Goal: Task Accomplishment & Management: Complete application form

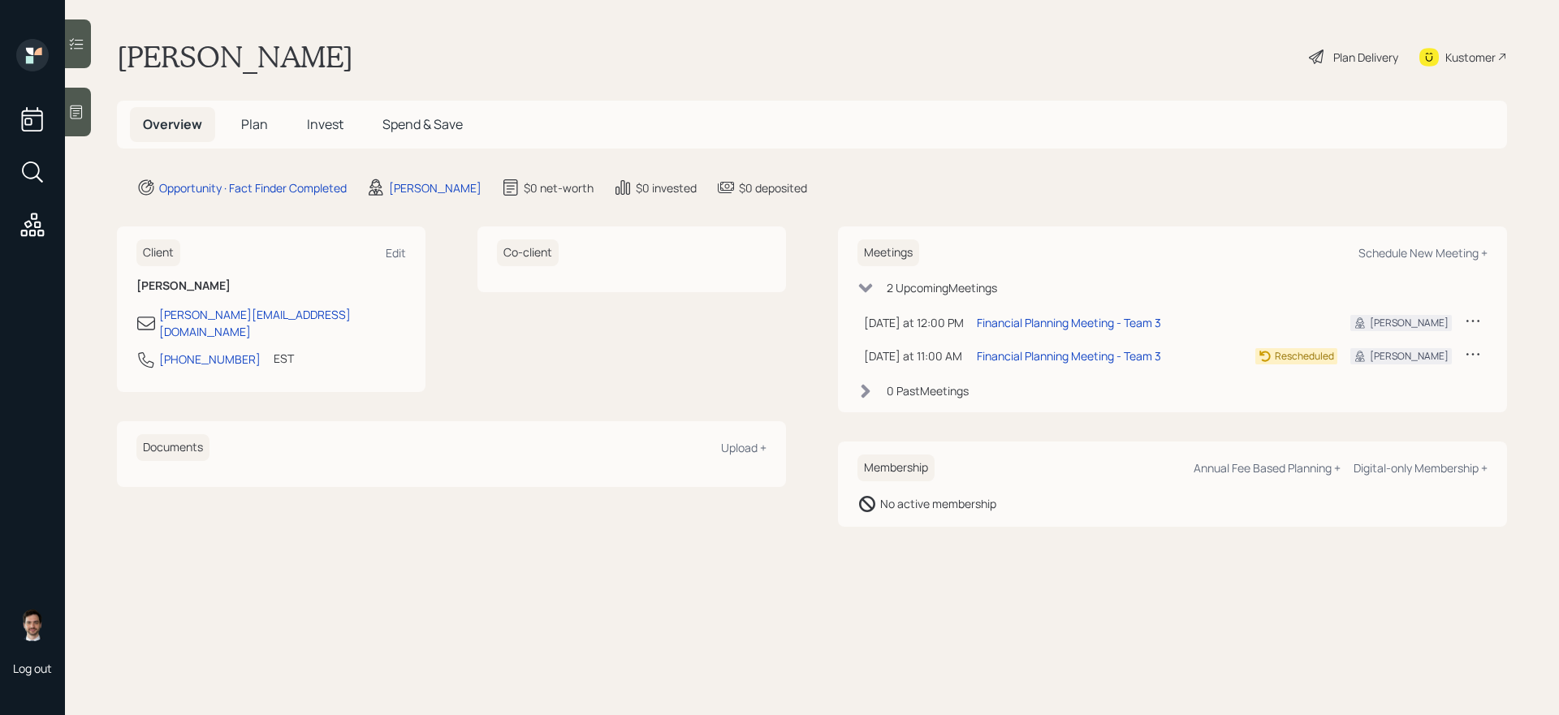
click at [261, 132] on span "Plan" at bounding box center [254, 124] width 27 height 18
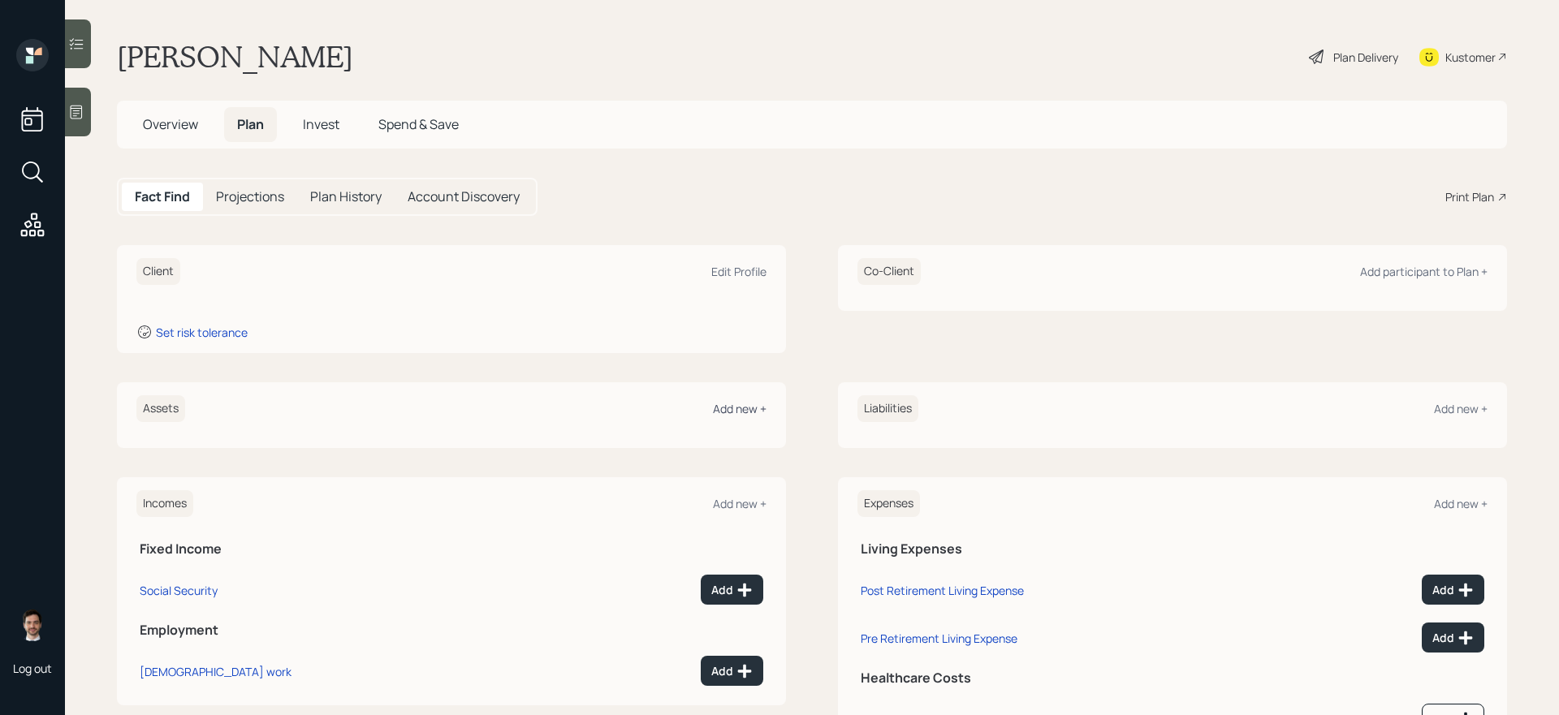
click at [736, 410] on div "Add new +" at bounding box center [740, 408] width 54 height 15
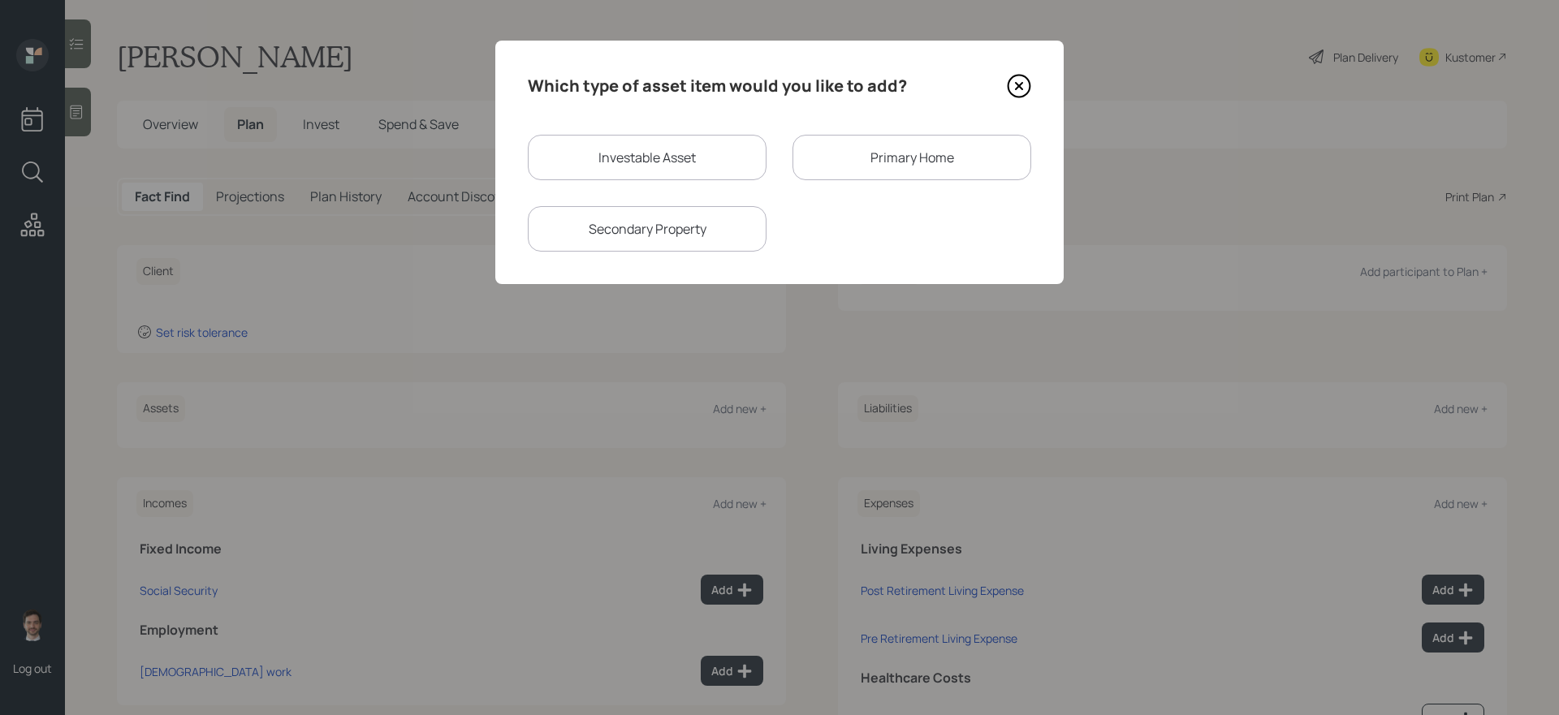
click at [646, 153] on div "Investable Asset" at bounding box center [647, 157] width 239 height 45
select select "taxable"
select select "balanced"
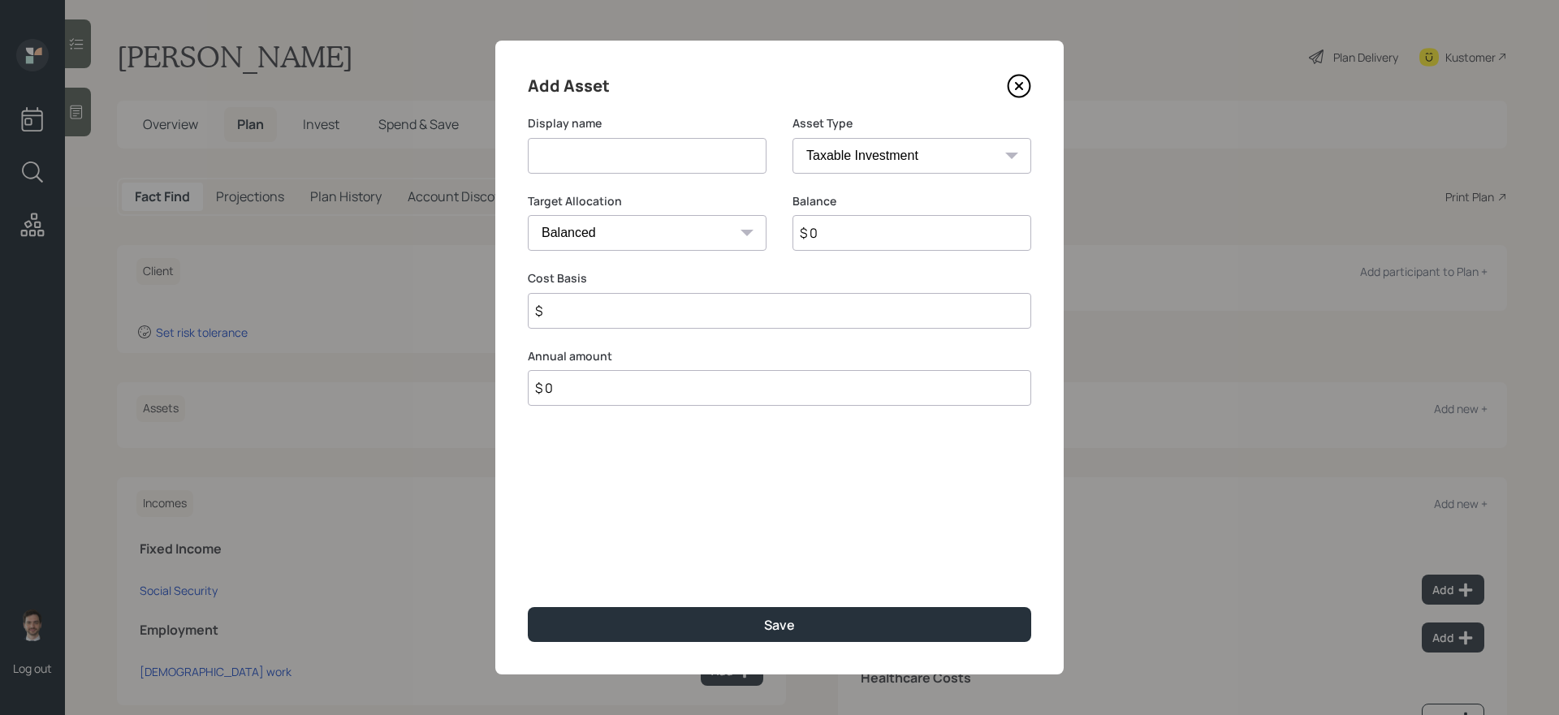
click at [851, 163] on select "SEP [PERSON_NAME] IRA 401(k) [PERSON_NAME] 401(k) 403(b) [PERSON_NAME] 403(b) 4…" at bounding box center [911, 156] width 239 height 36
select select "ira"
click at [792, 138] on select "SEP [PERSON_NAME] IRA 401(k) [PERSON_NAME] 401(k) 403(b) [PERSON_NAME] 403(b) 4…" at bounding box center [911, 156] width 239 height 36
type input "$"
type input "IRA"
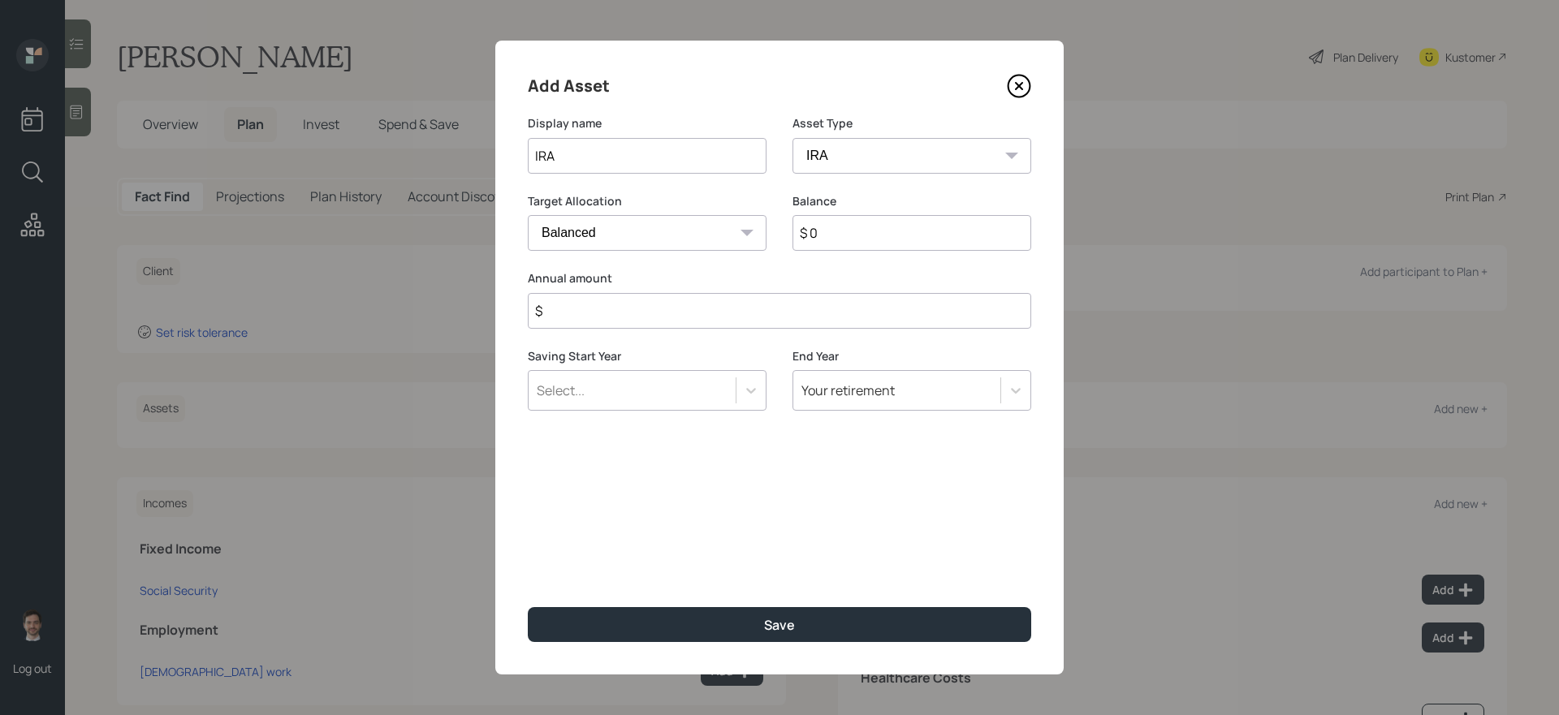
click at [857, 231] on input "$ 0" at bounding box center [911, 233] width 239 height 36
type input "$ 85,000"
type input "$ 0"
click at [528, 607] on button "Save" at bounding box center [779, 624] width 503 height 35
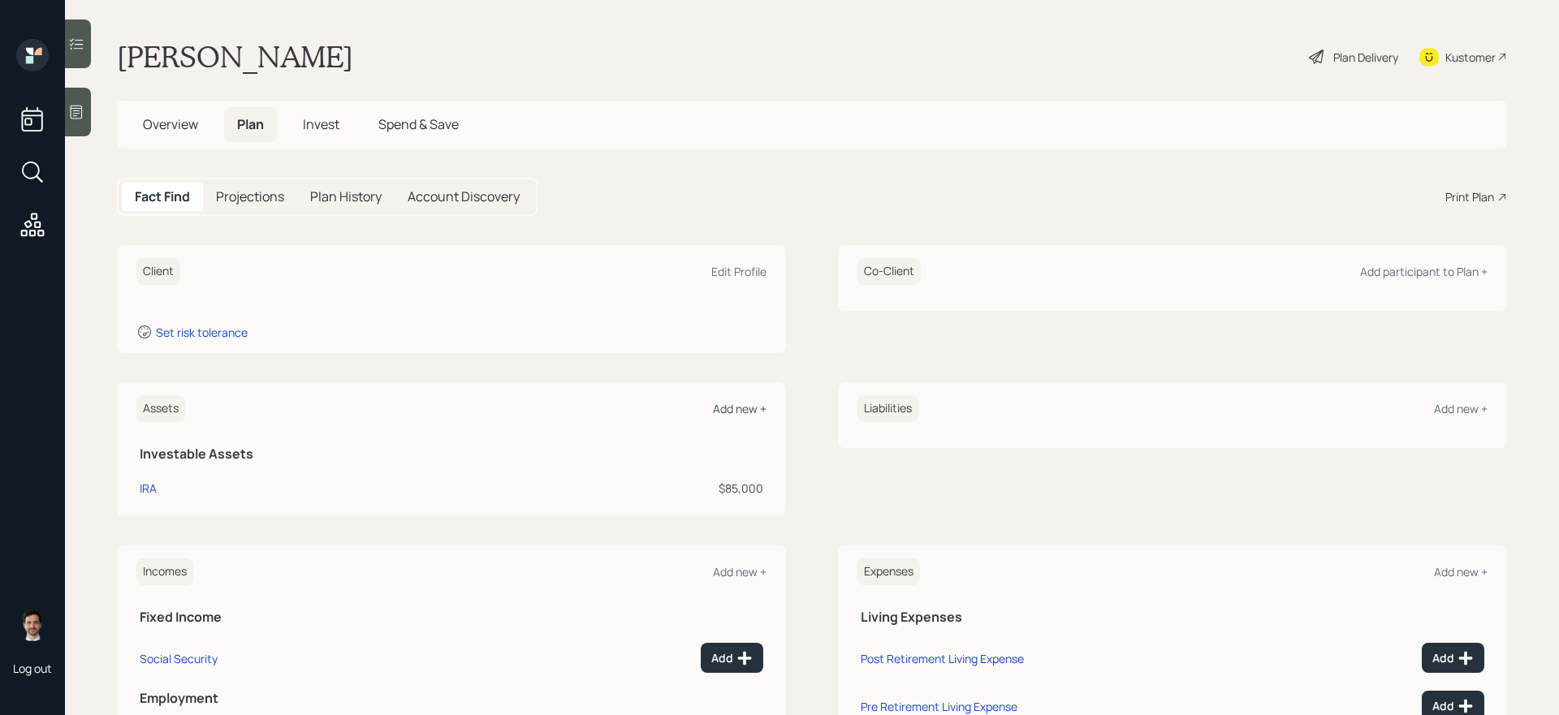
click at [739, 412] on div "Add new +" at bounding box center [740, 408] width 54 height 15
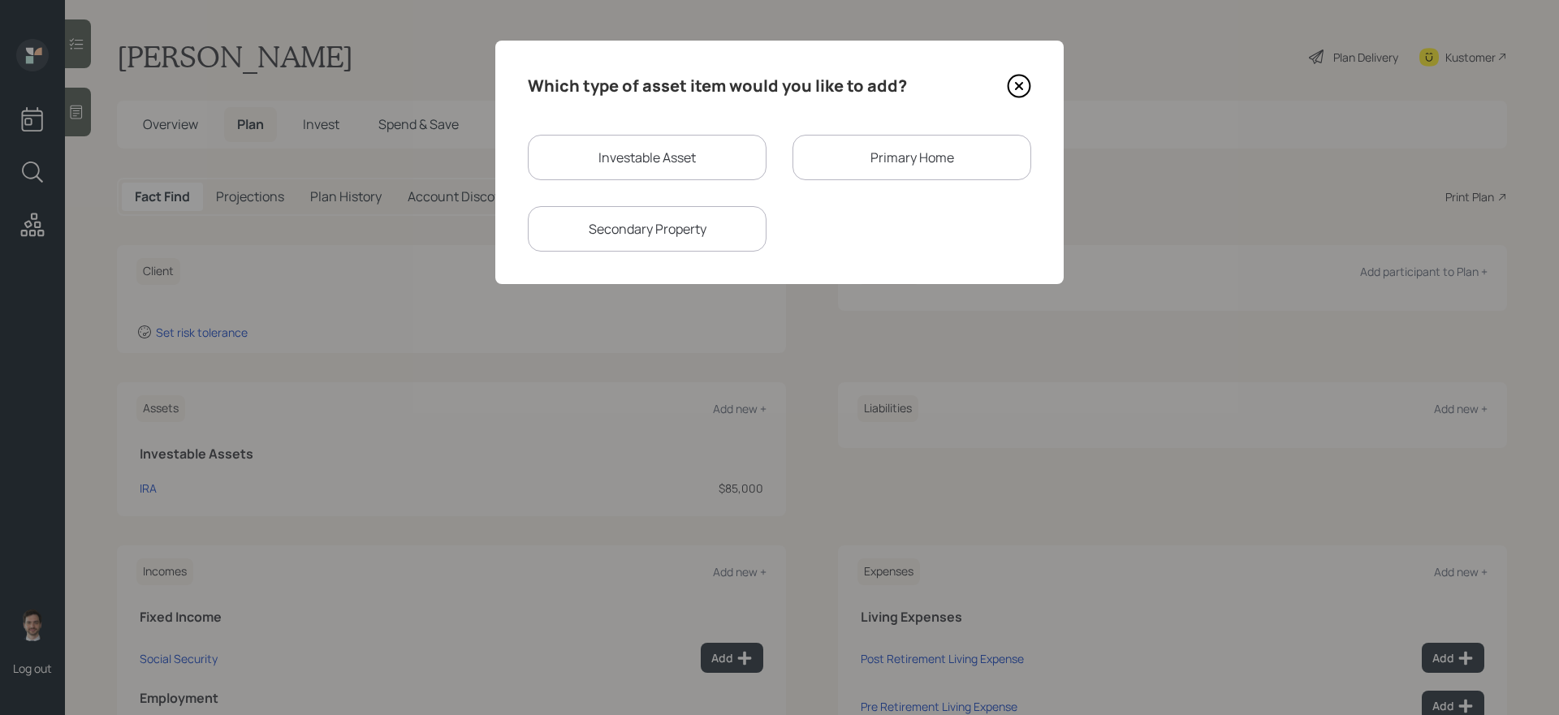
click at [658, 152] on div "Investable Asset" at bounding box center [647, 157] width 239 height 45
select select "taxable"
select select "balanced"
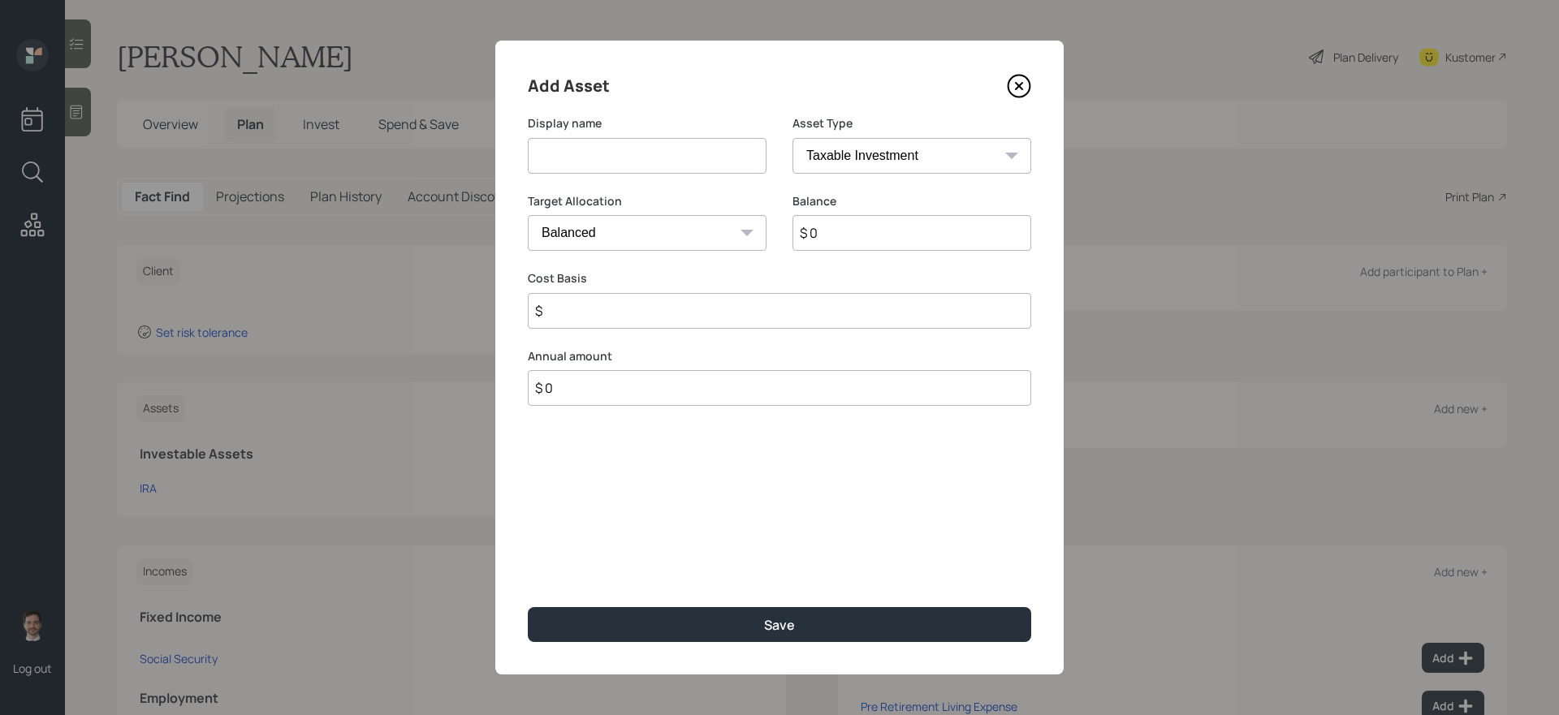
click at [638, 152] on input at bounding box center [647, 156] width 239 height 36
type input "[PERSON_NAME]"
select select "roth_ira"
type input "$"
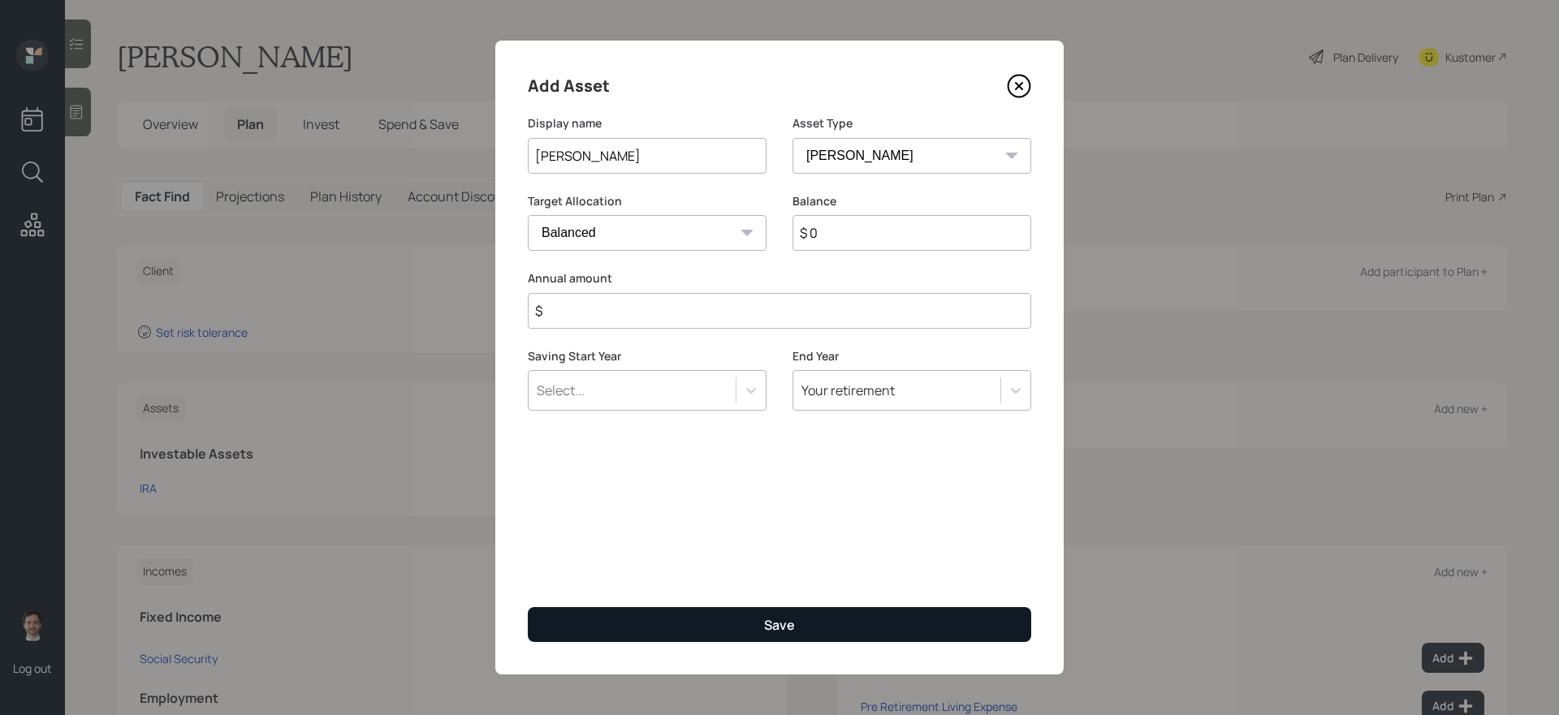
click at [831, 225] on input "$ 0" at bounding box center [911, 233] width 239 height 36
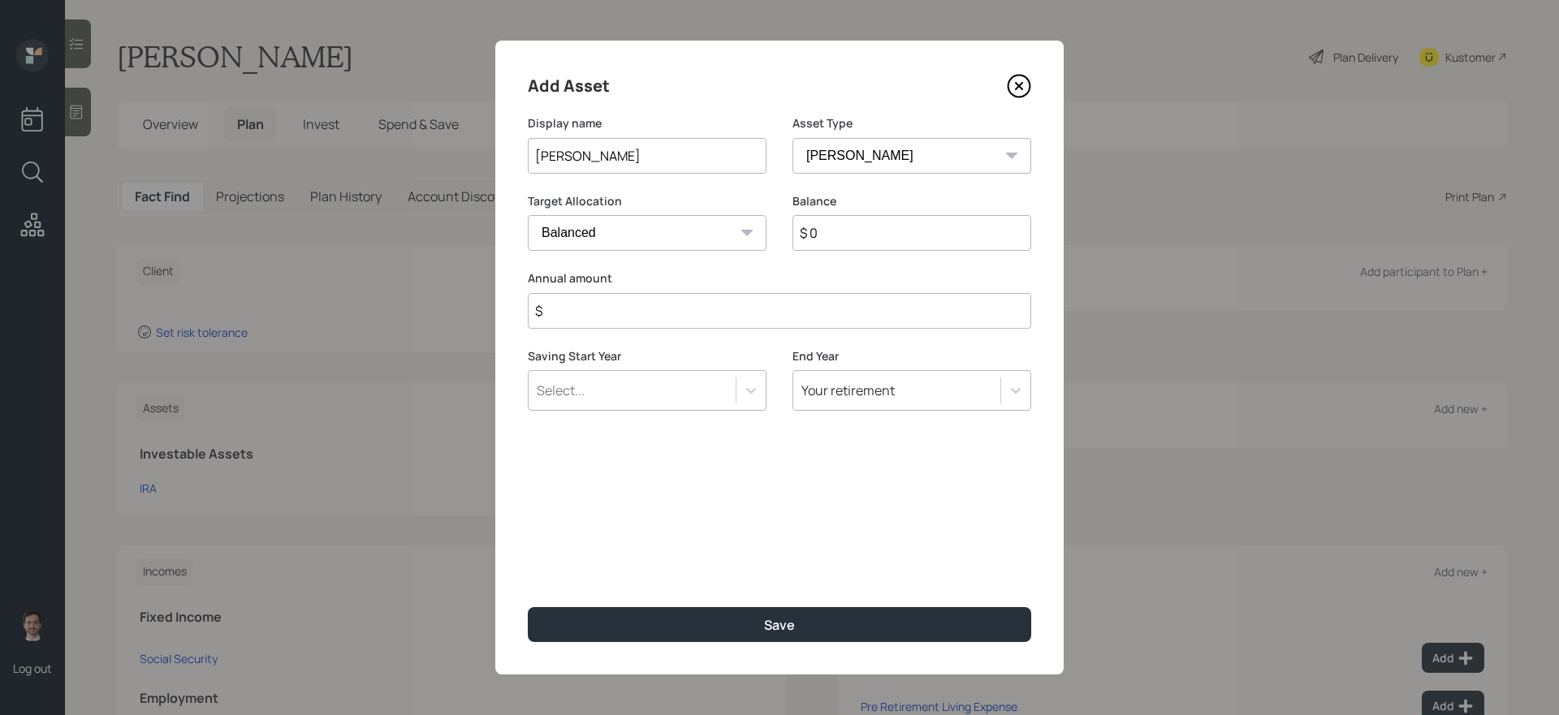
click at [831, 225] on input "$ 0" at bounding box center [911, 233] width 239 height 36
type input "$ 130,000"
type input "$ 0"
click at [528, 607] on button "Save" at bounding box center [779, 624] width 503 height 35
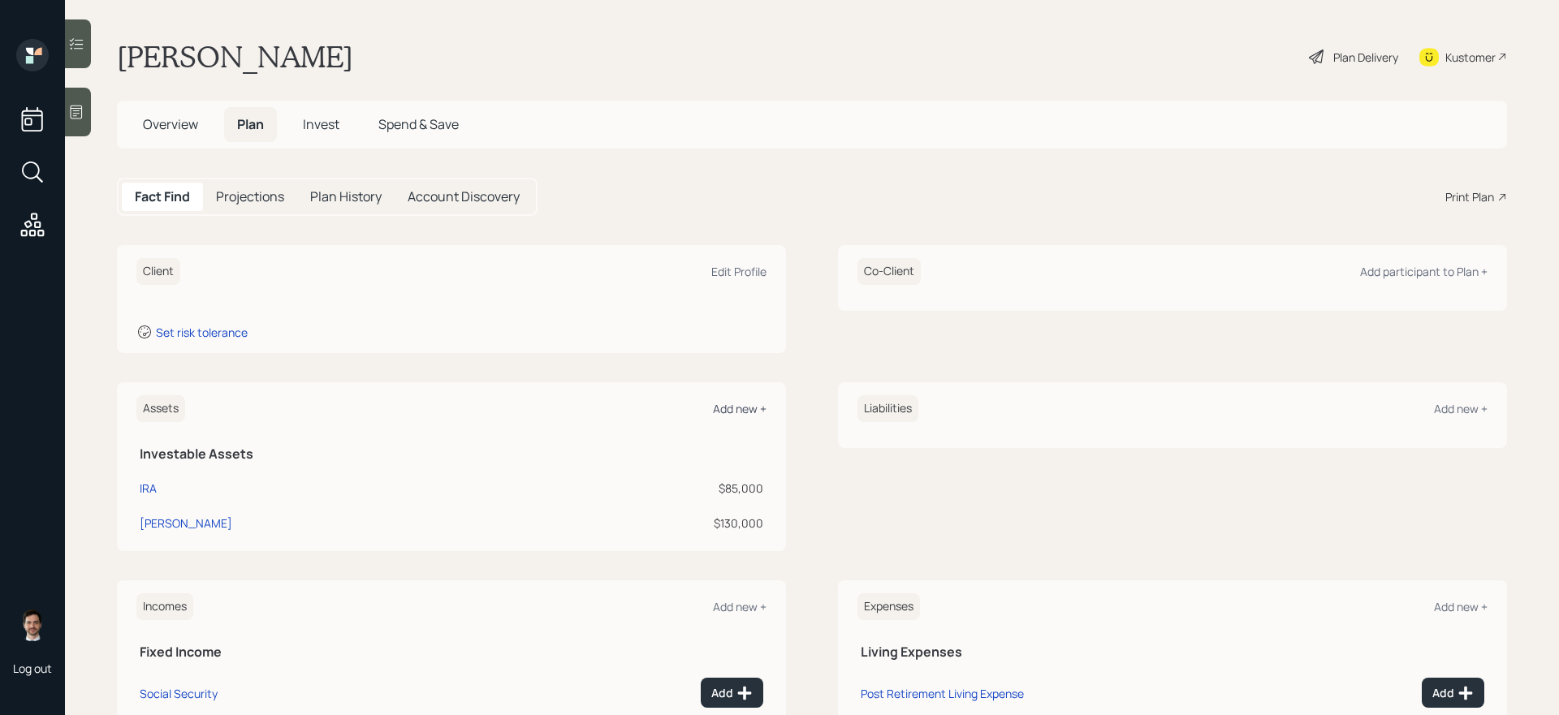
click at [738, 415] on div "Add new +" at bounding box center [740, 408] width 54 height 15
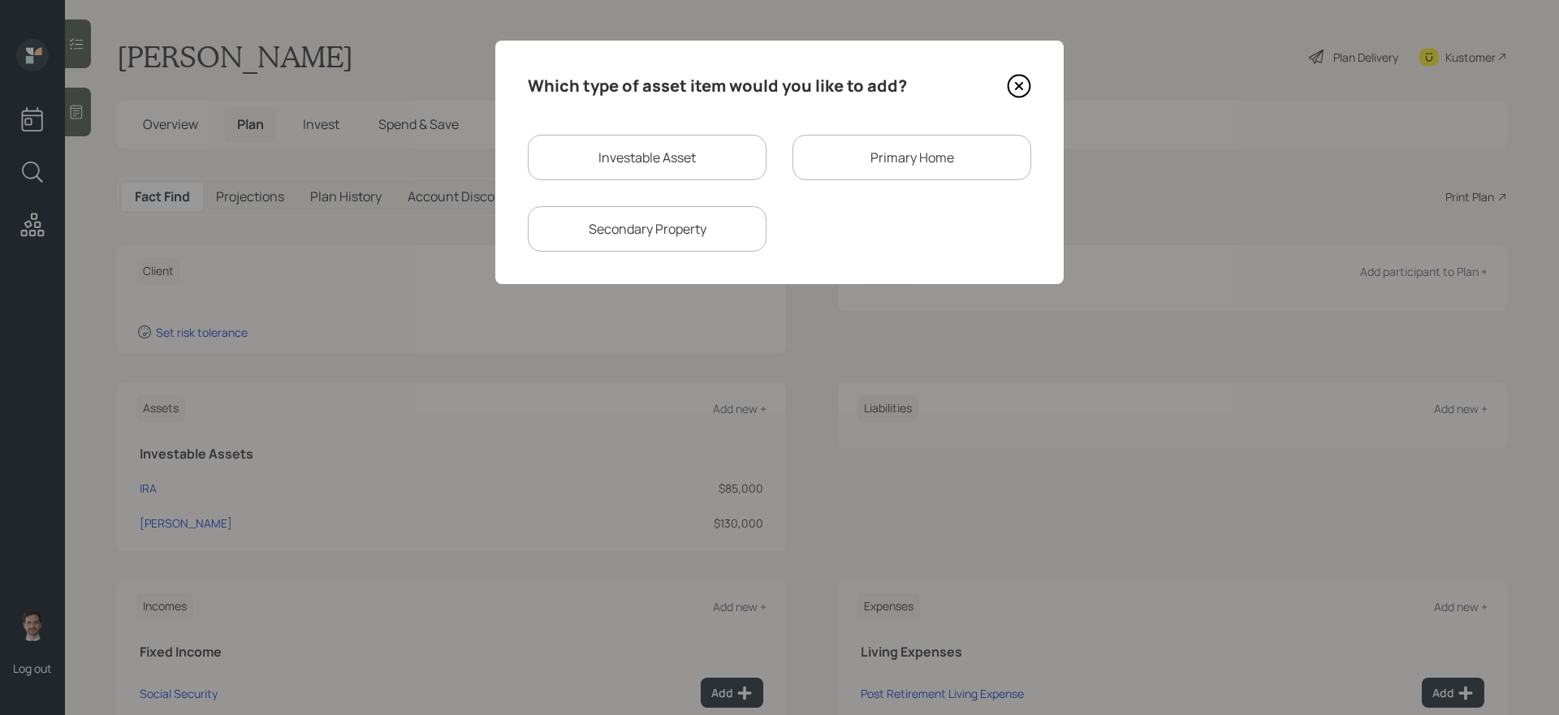
click at [682, 140] on div "Investable Asset" at bounding box center [647, 157] width 239 height 45
select select "taxable"
select select "balanced"
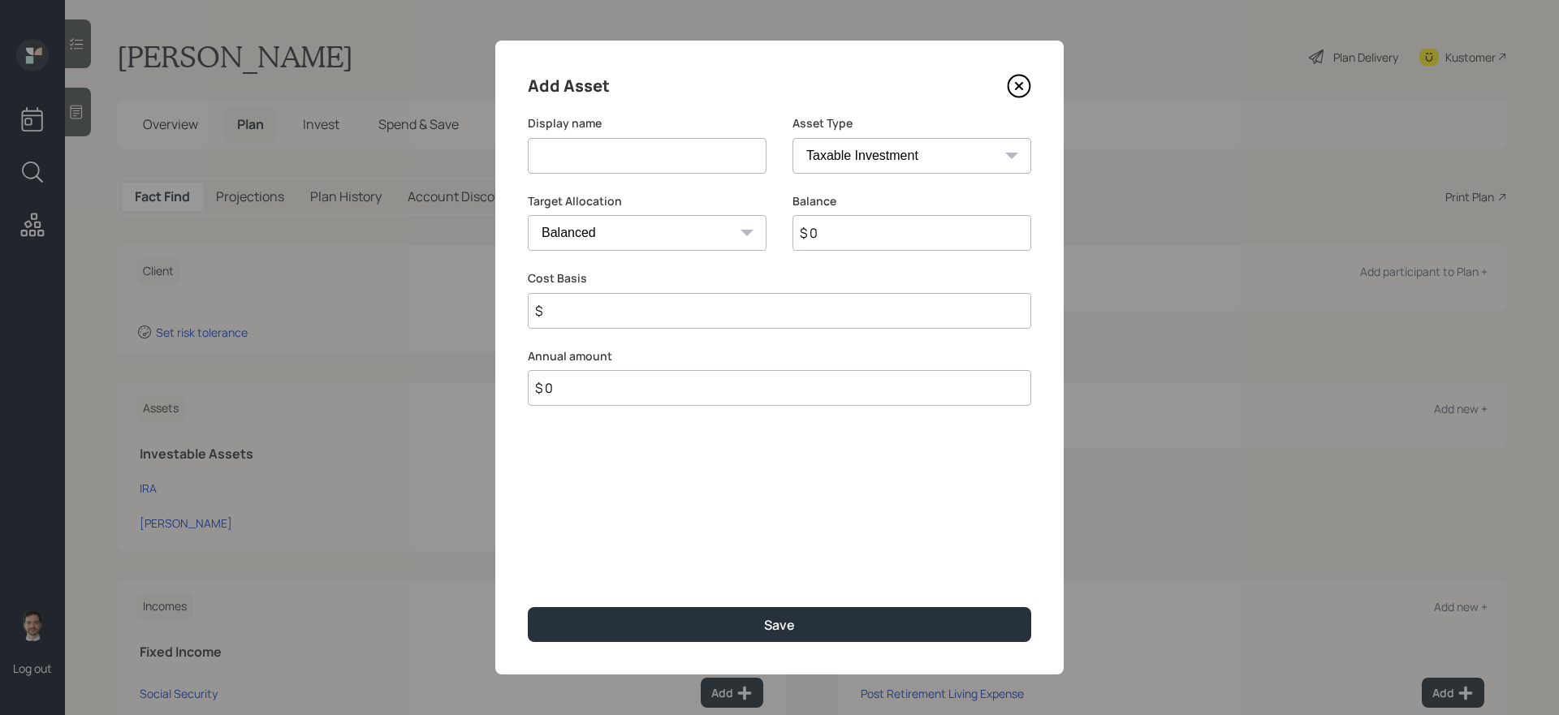
click at [672, 152] on input at bounding box center [647, 156] width 239 height 36
type input "Savings"
select select "emergency_fund"
type input "$ 2,000"
click at [528, 607] on button "Save" at bounding box center [779, 624] width 503 height 35
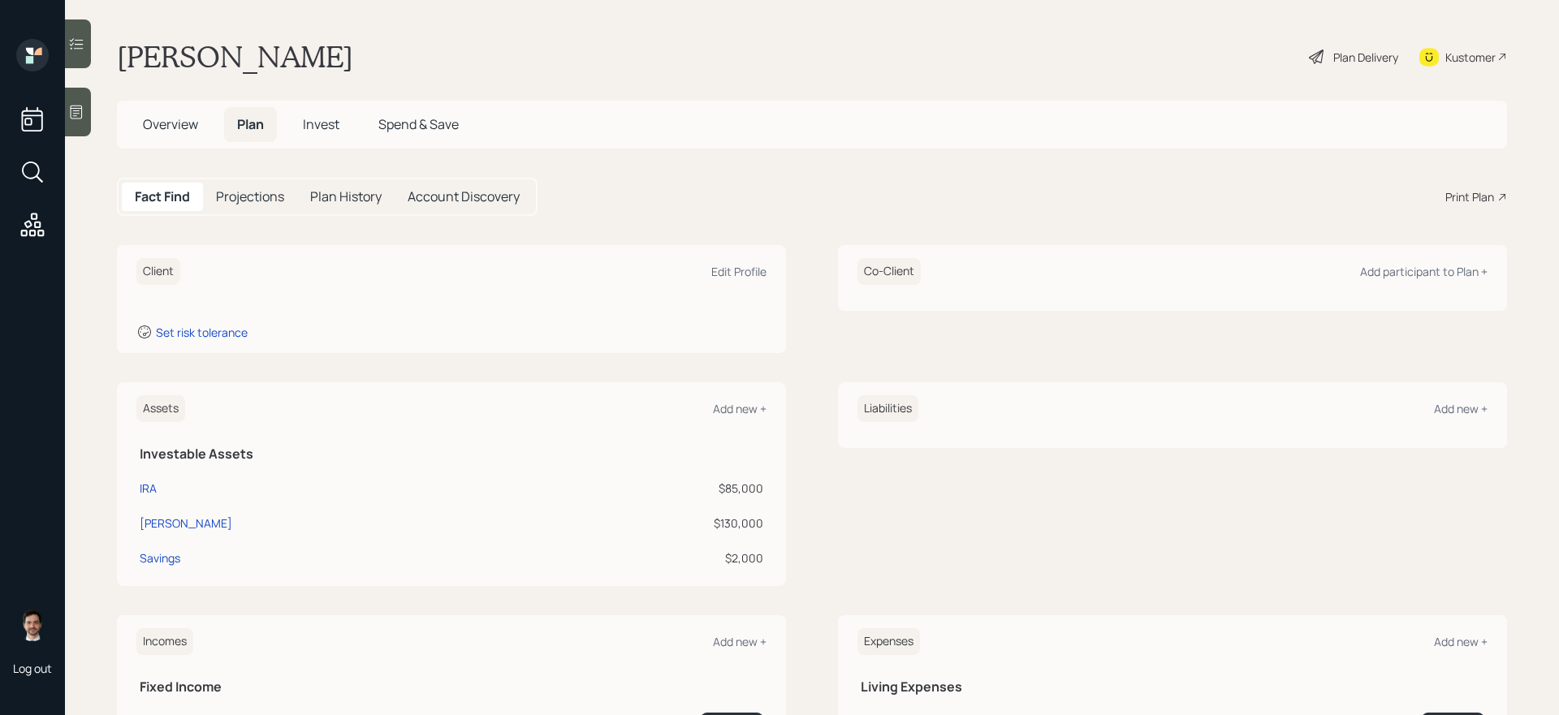
click at [733, 420] on div "Assets Add new +" at bounding box center [451, 408] width 630 height 27
click at [729, 402] on div "Add new +" at bounding box center [740, 408] width 54 height 15
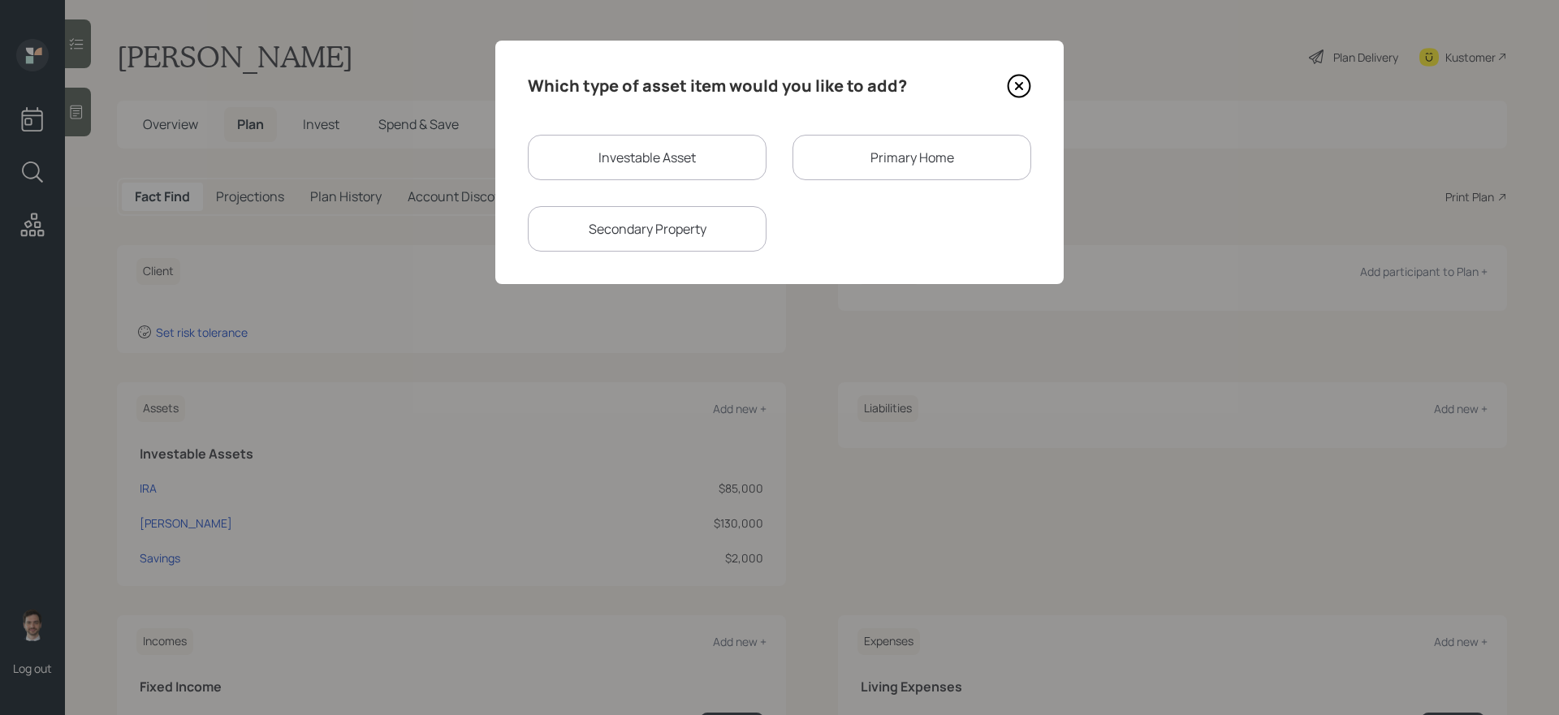
click at [854, 160] on div "Primary Home" at bounding box center [911, 157] width 239 height 45
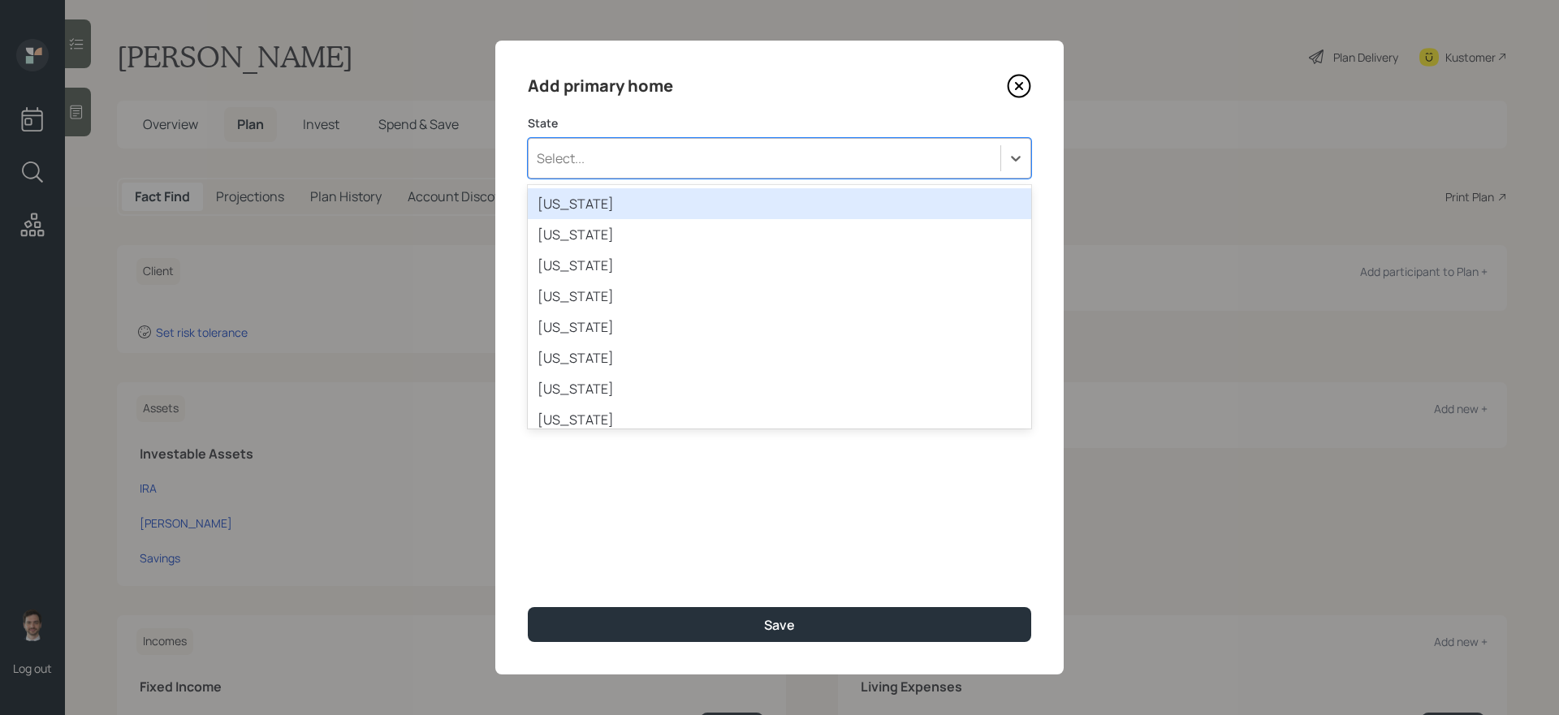
click at [671, 163] on div "Select..." at bounding box center [764, 159] width 472 height 28
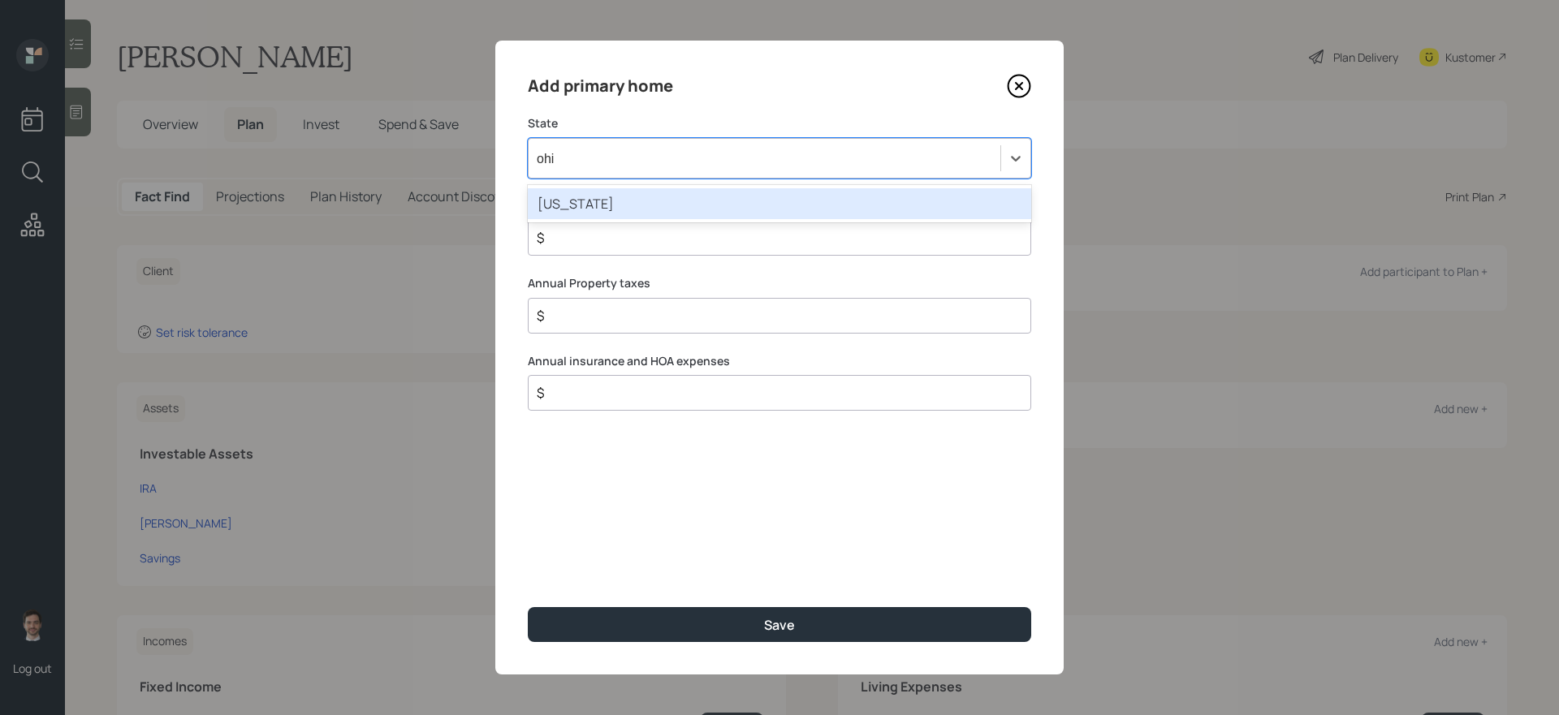
type input "[US_STATE]"
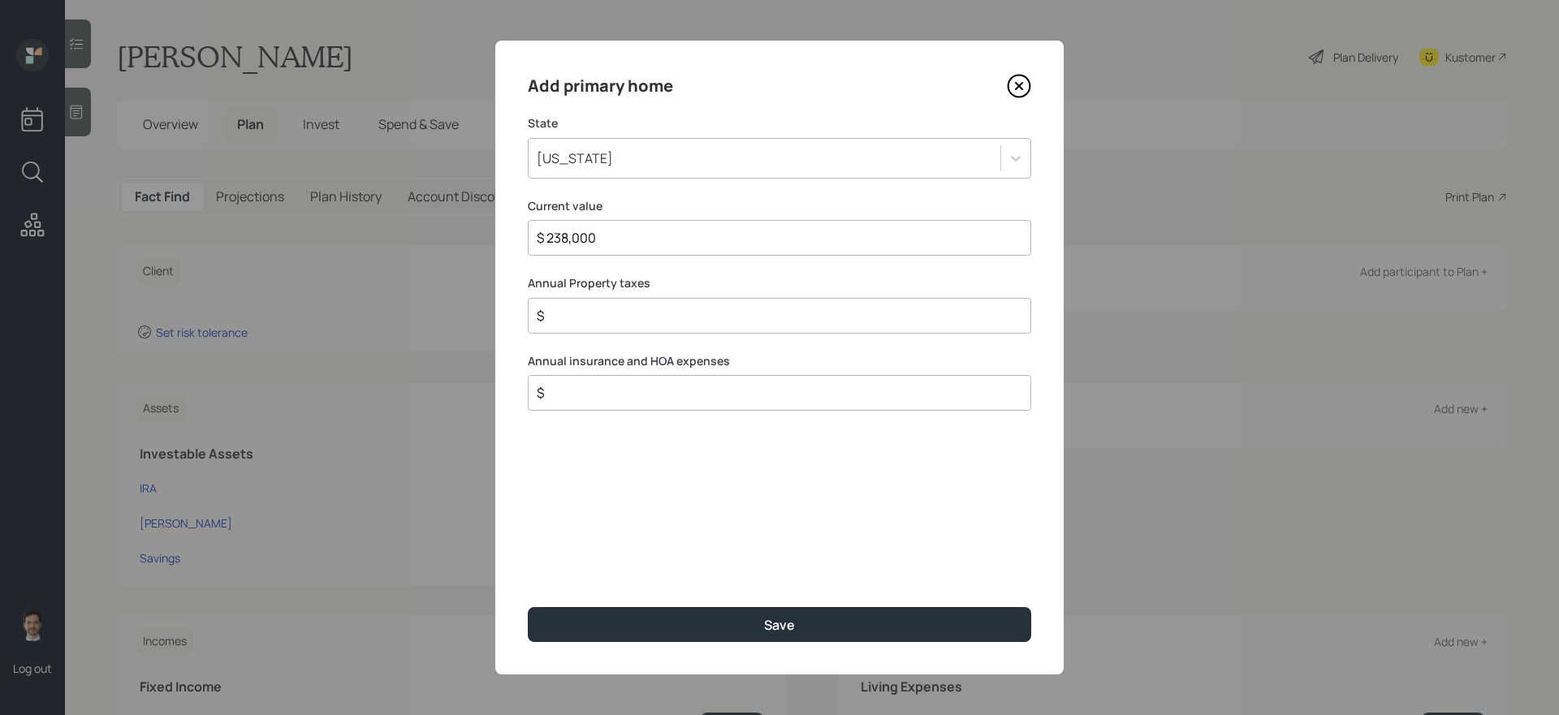
type input "$ 238,000"
click at [528, 607] on button "Save" at bounding box center [779, 624] width 503 height 35
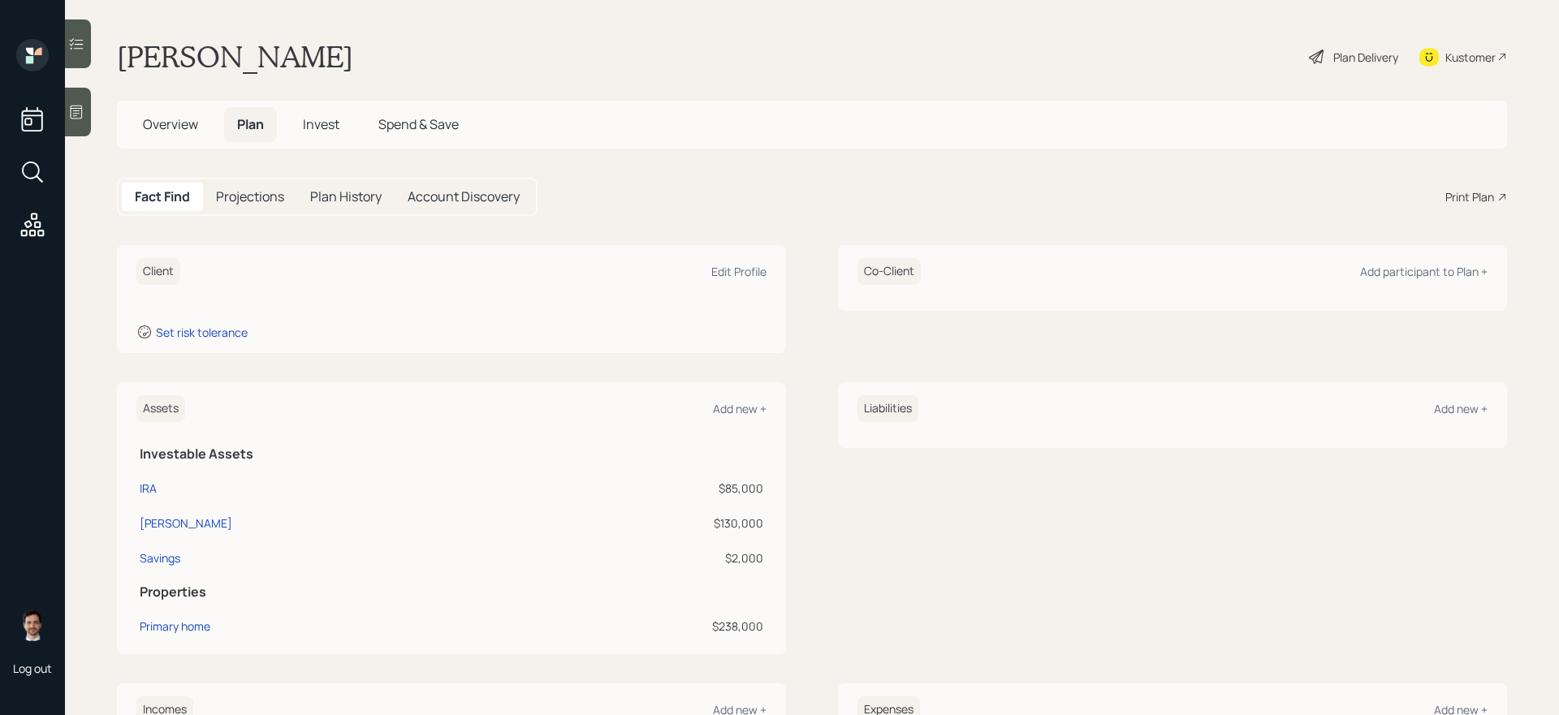
click at [1453, 419] on div "Liabilities Add new +" at bounding box center [1172, 408] width 630 height 27
click at [1447, 399] on div "Liabilities Add new +" at bounding box center [1172, 408] width 630 height 27
click at [1452, 406] on div "Add new +" at bounding box center [1461, 408] width 54 height 15
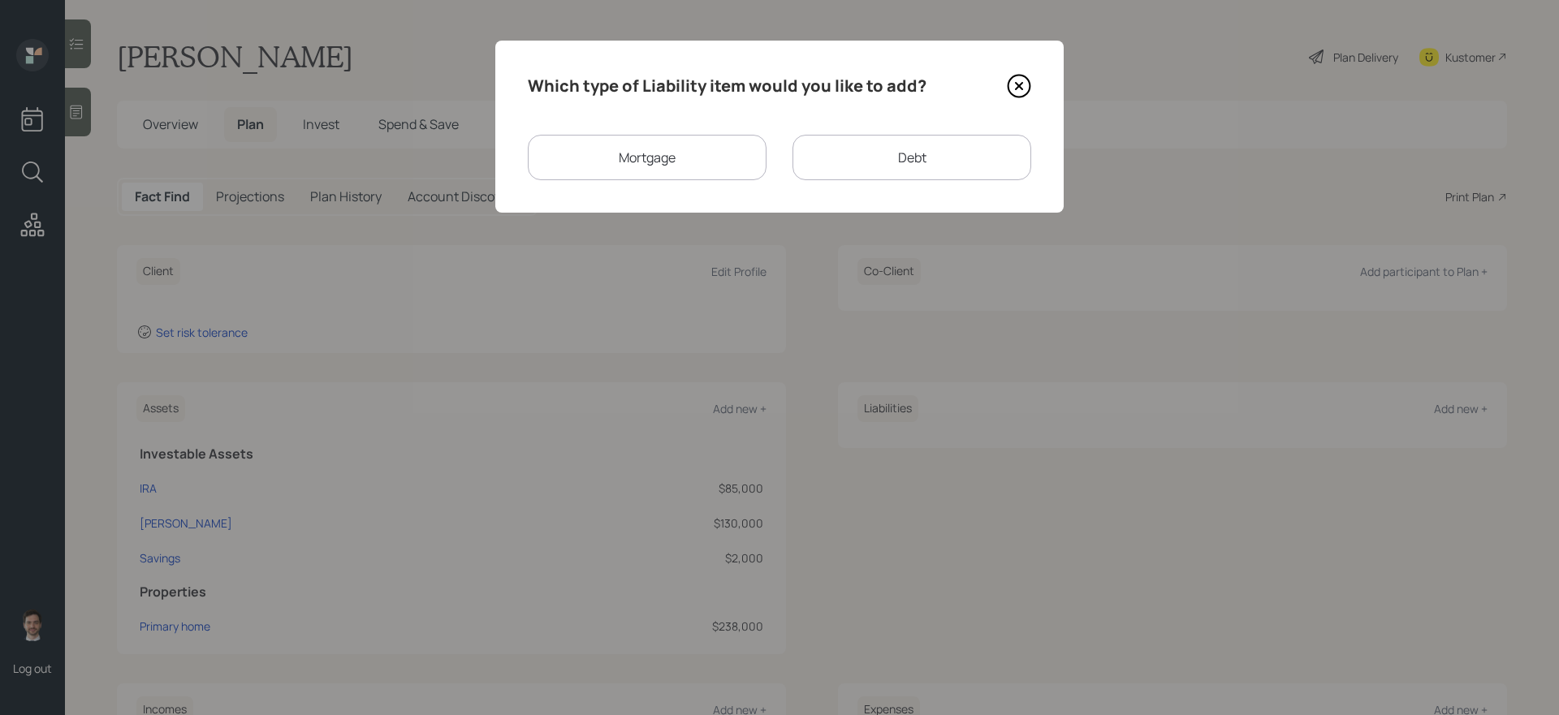
click at [713, 156] on div "Mortgage" at bounding box center [647, 157] width 239 height 45
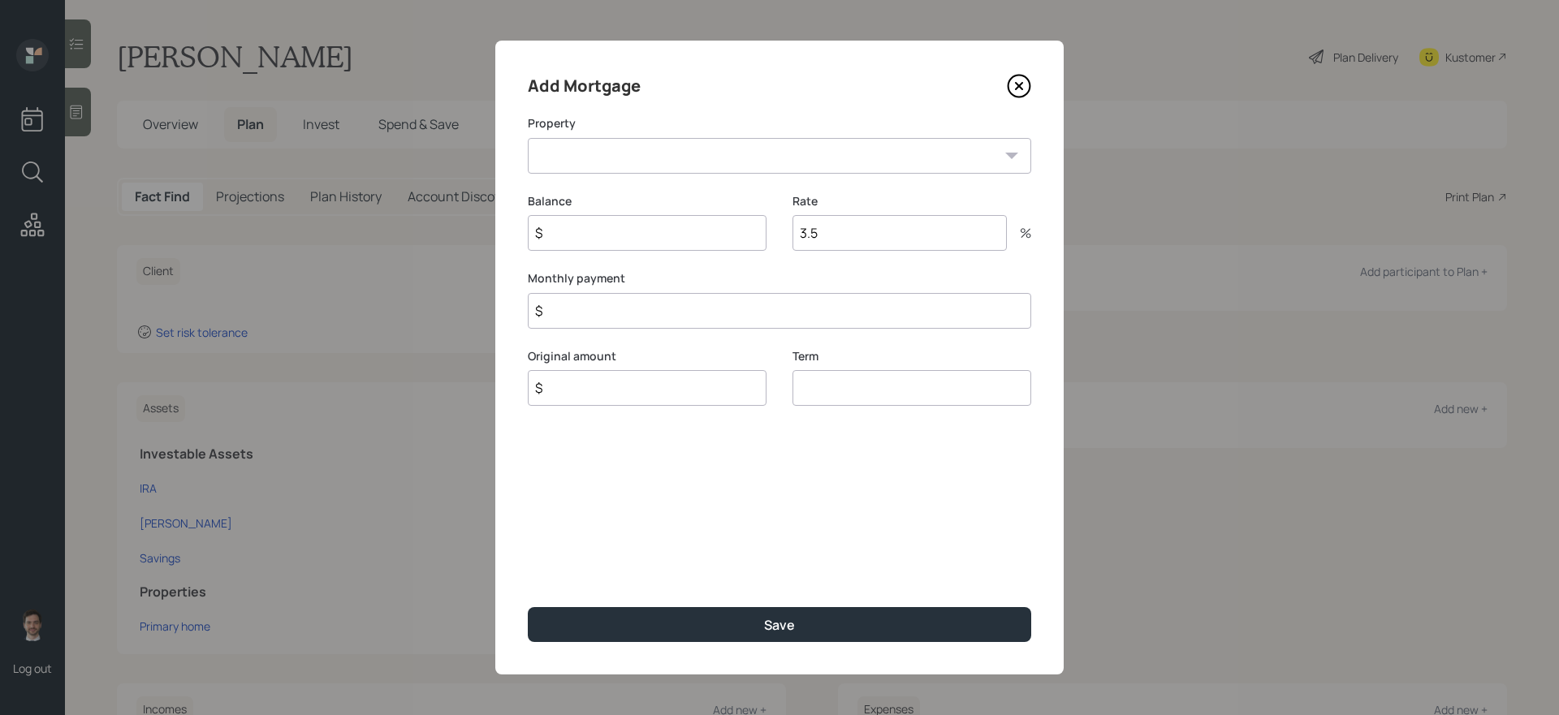
click at [647, 157] on select "OH Primary home" at bounding box center [779, 156] width 503 height 36
select select "970c846b-afb6-4c4a-bcc5-249005239d1c"
click at [528, 138] on select "OH Primary home" at bounding box center [779, 156] width 503 height 36
type input "$ 101,000"
type input "$ 1"
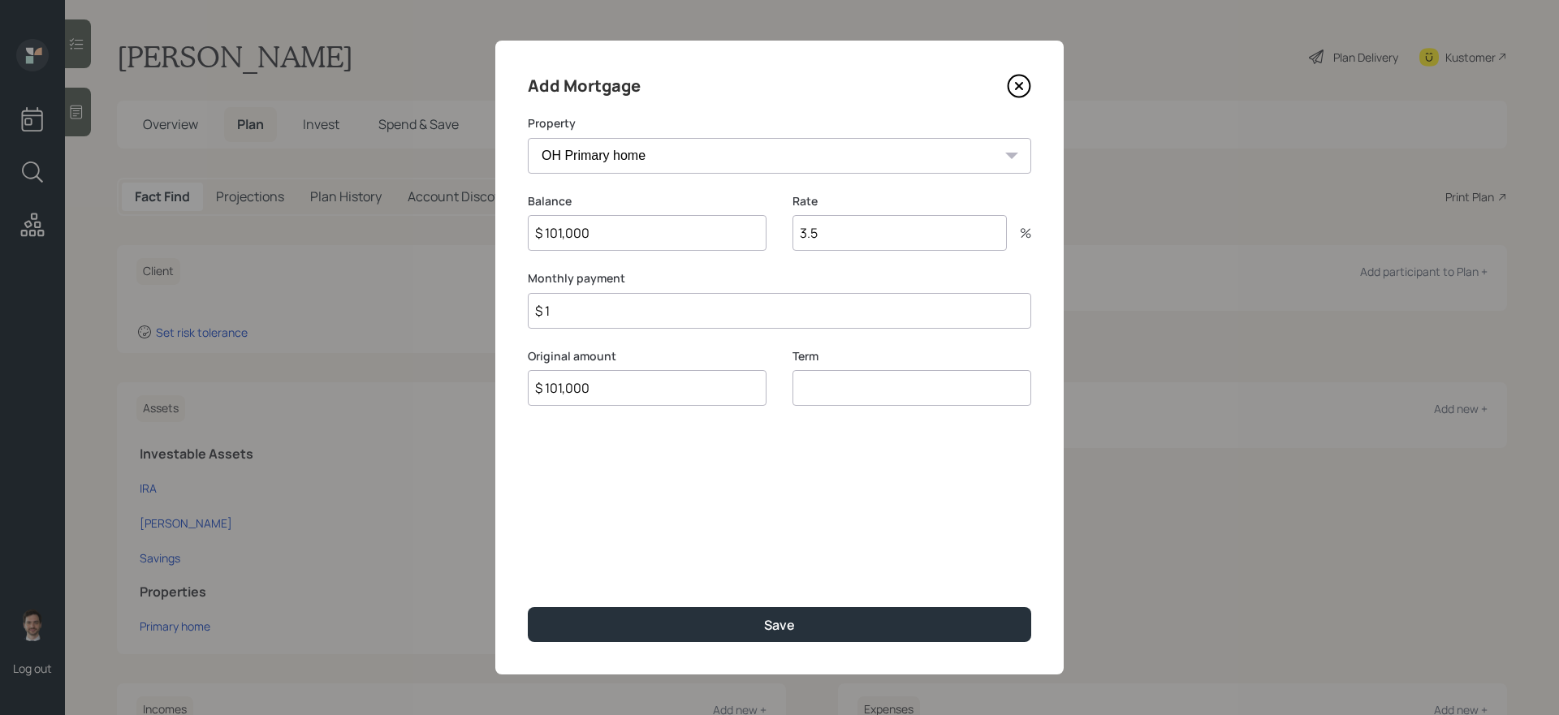
type input "$ 101,000"
type input "30"
click at [528, 607] on button "Save" at bounding box center [779, 624] width 503 height 35
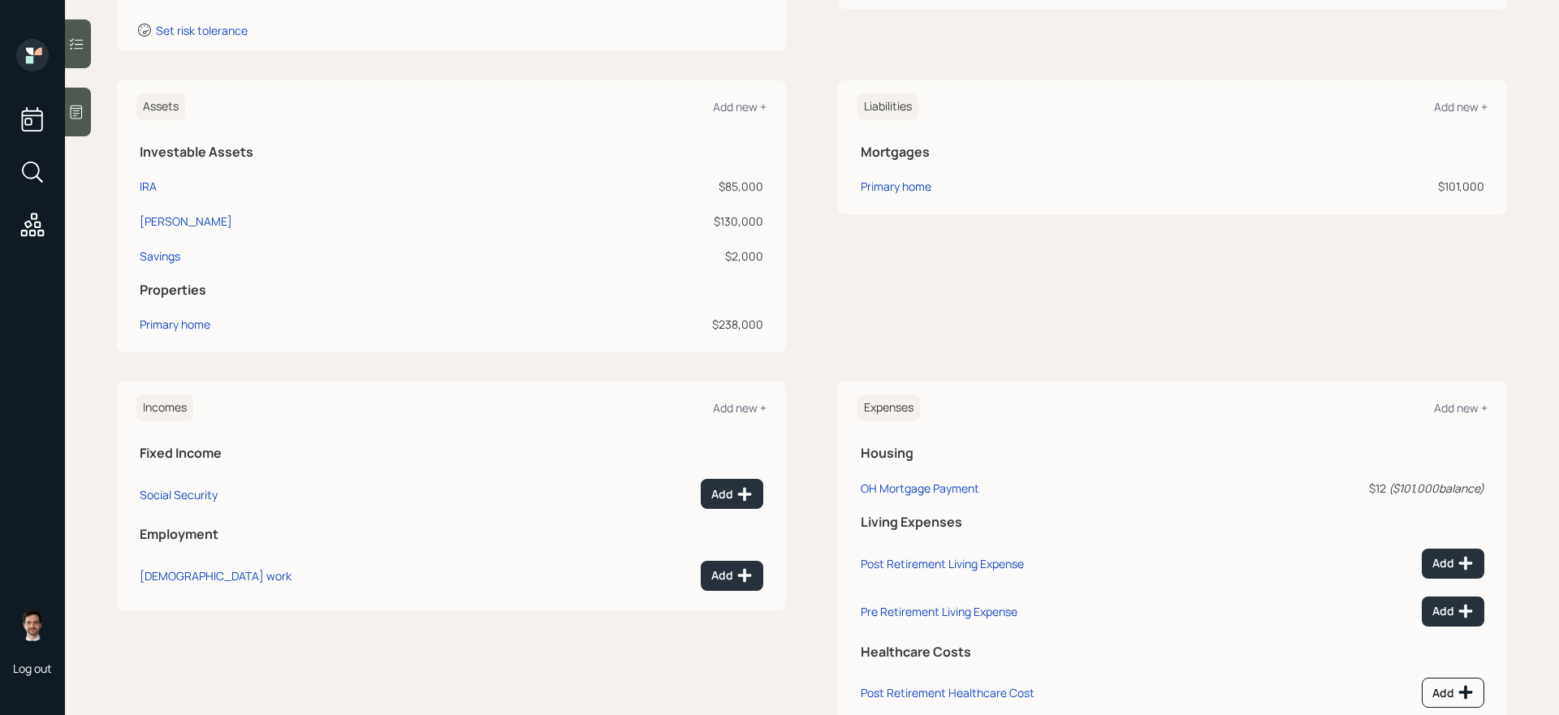
scroll to position [353, 0]
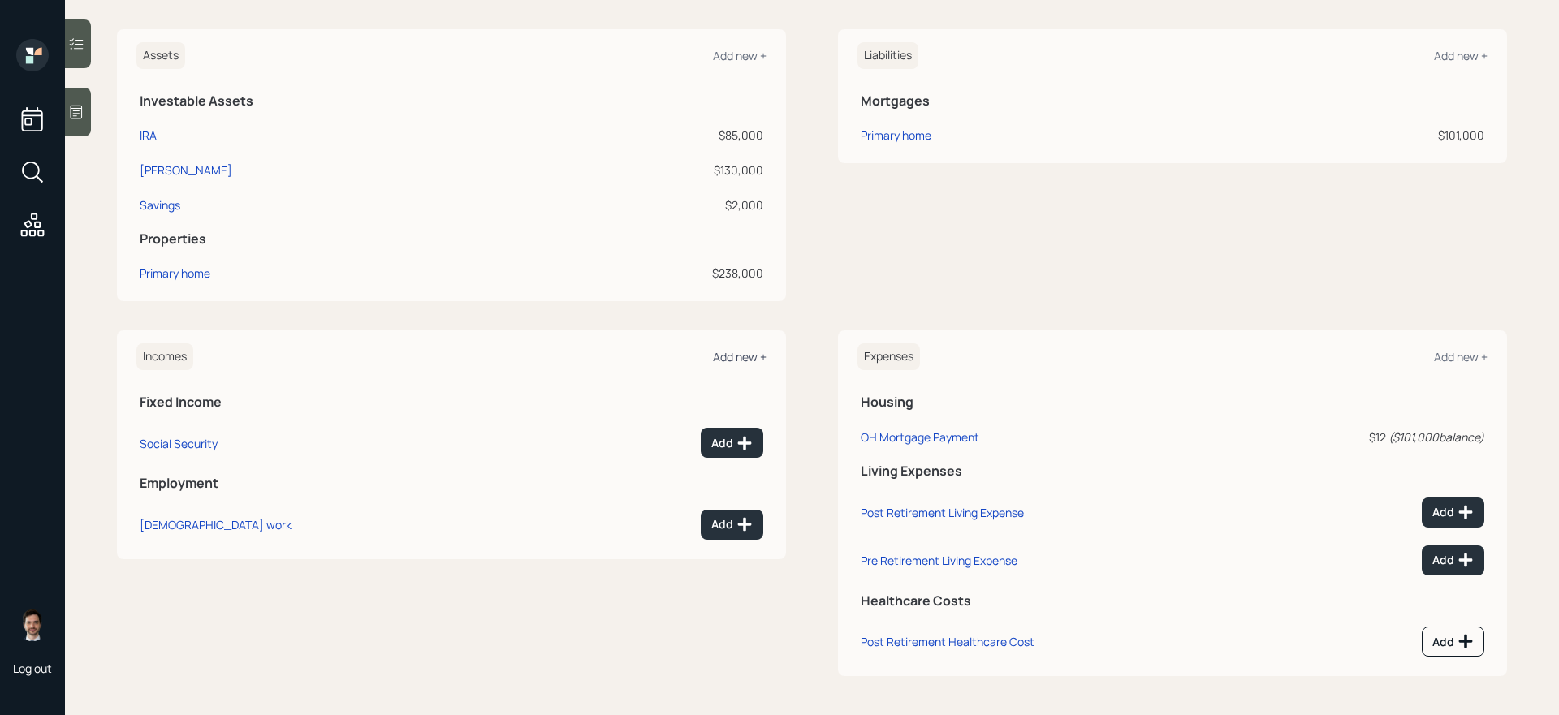
click at [729, 352] on div "Add new +" at bounding box center [740, 356] width 54 height 15
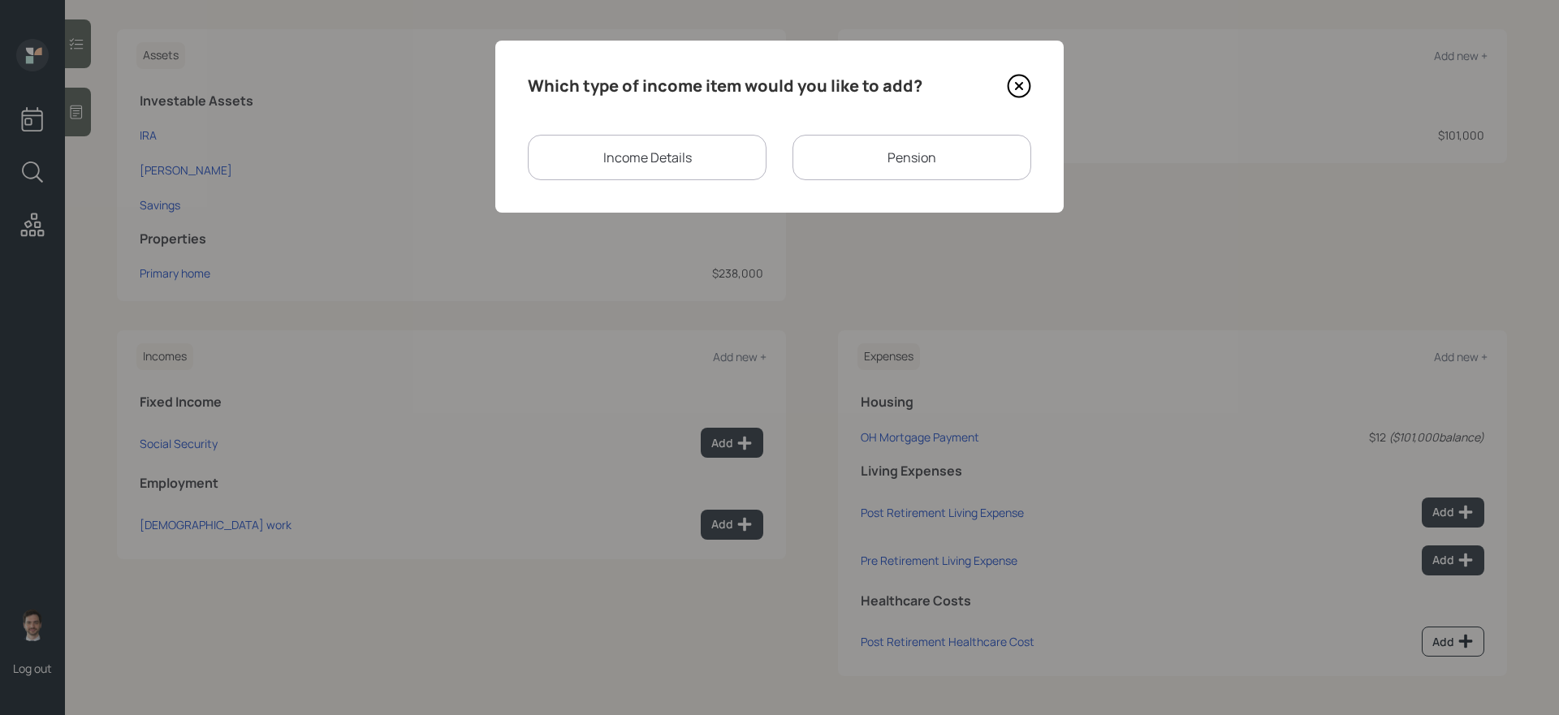
click at [909, 159] on div "Pension" at bounding box center [911, 157] width 239 height 45
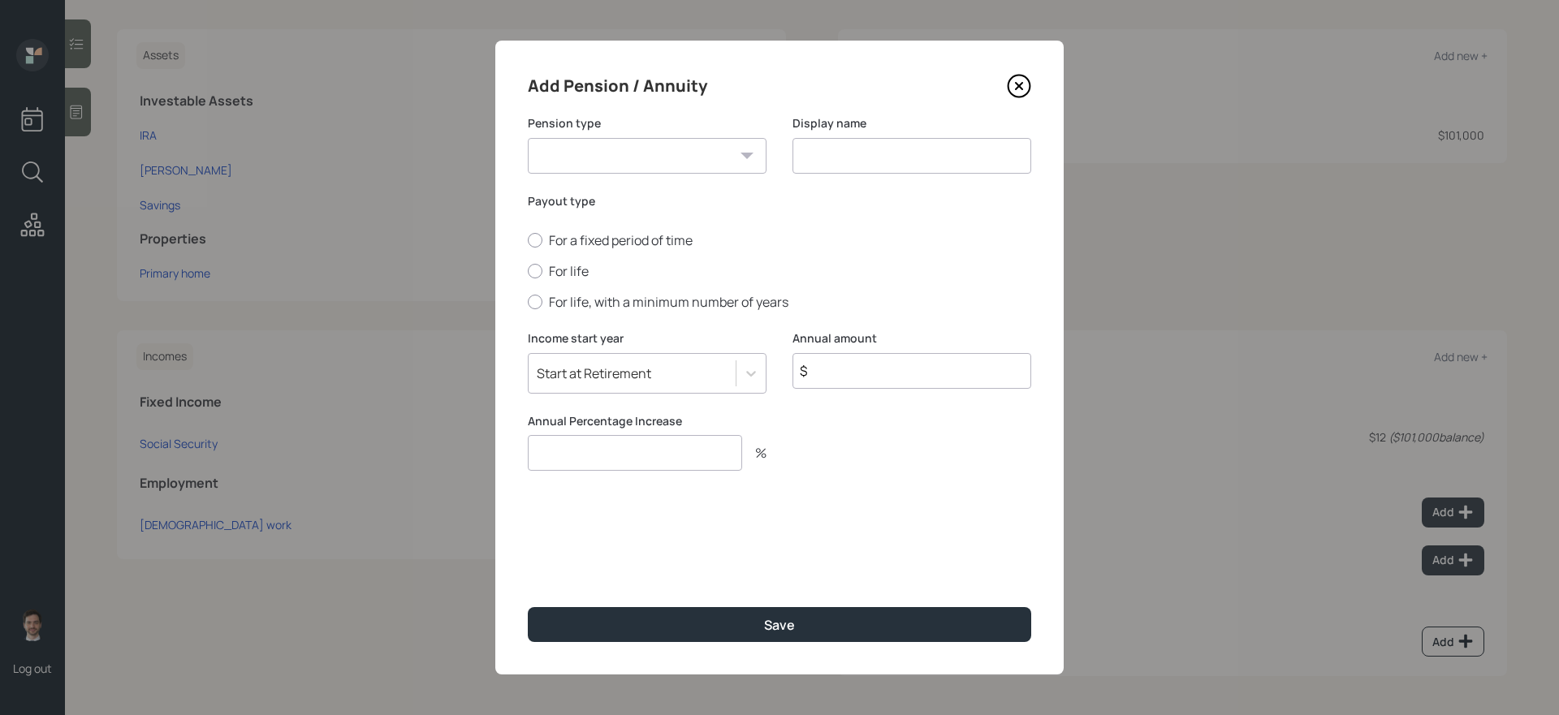
click at [684, 149] on select "Pension Annuity" at bounding box center [647, 156] width 239 height 36
select select "pension"
click at [528, 138] on select "Pension Annuity" at bounding box center [647, 156] width 239 height 36
click at [879, 138] on input at bounding box center [911, 156] width 239 height 36
type input "Pension"
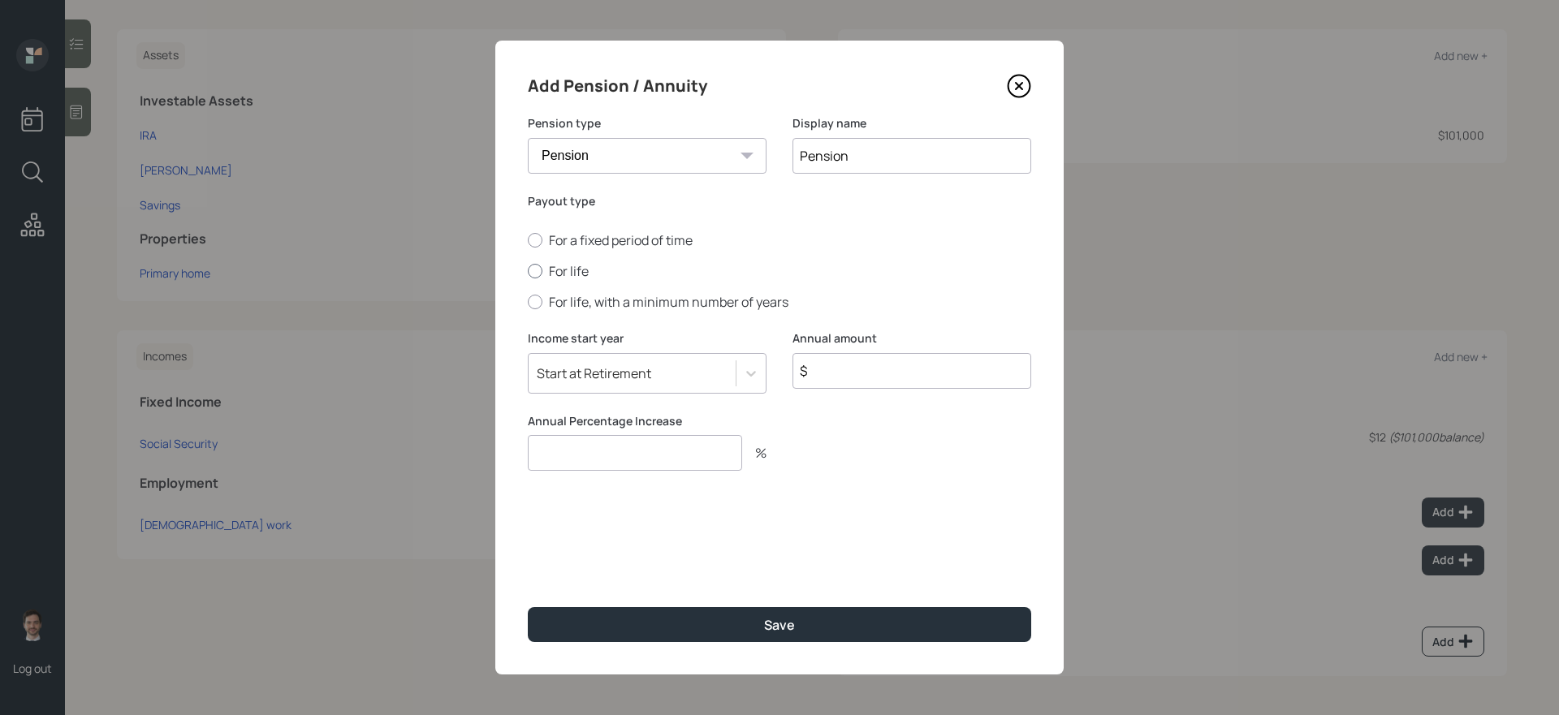
click at [578, 266] on label "For life" at bounding box center [779, 271] width 503 height 18
click at [528, 271] on input "For life" at bounding box center [527, 271] width 1 height 1
radio input "true"
click at [889, 381] on input "$" at bounding box center [911, 371] width 239 height 36
type input "$ 20,900"
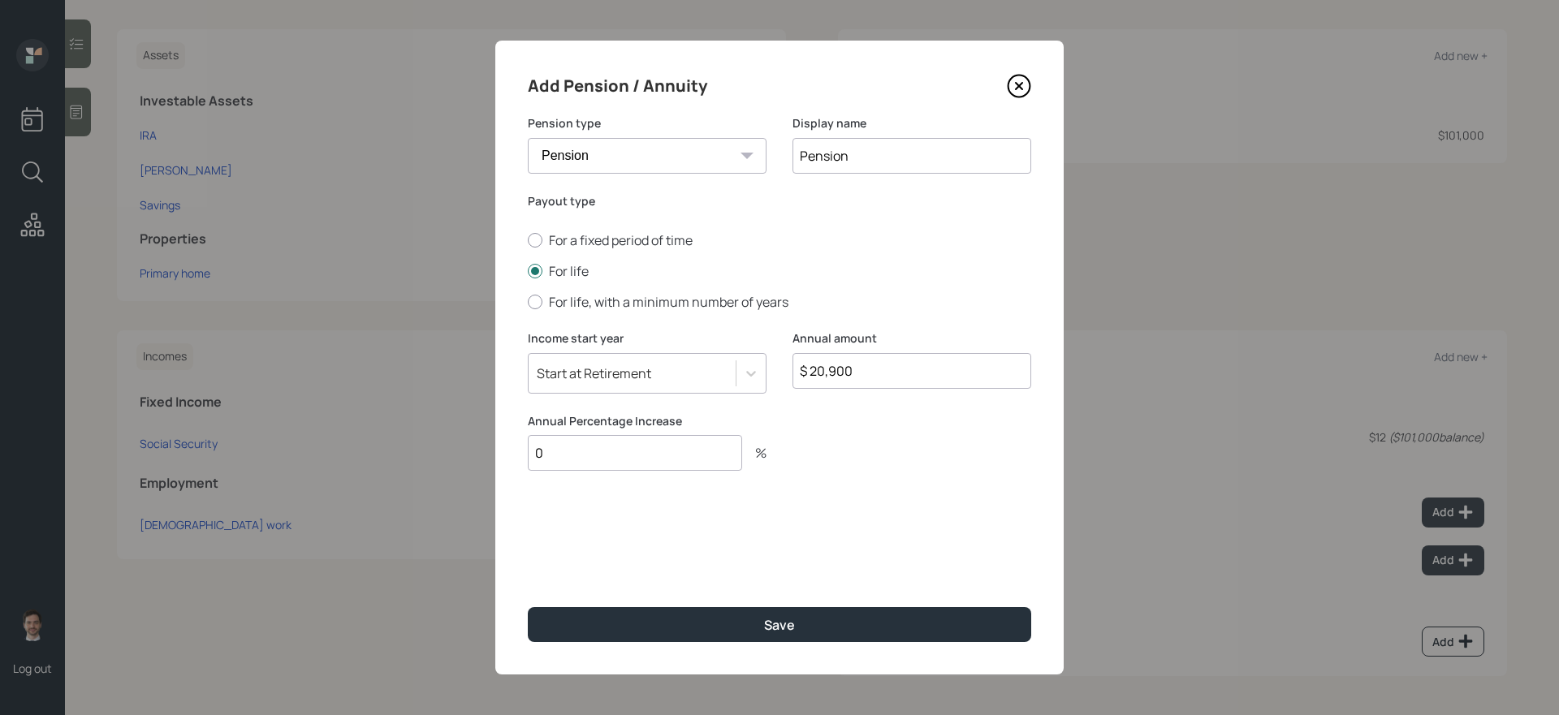
type input "0"
click at [528, 607] on button "Save" at bounding box center [779, 624] width 503 height 35
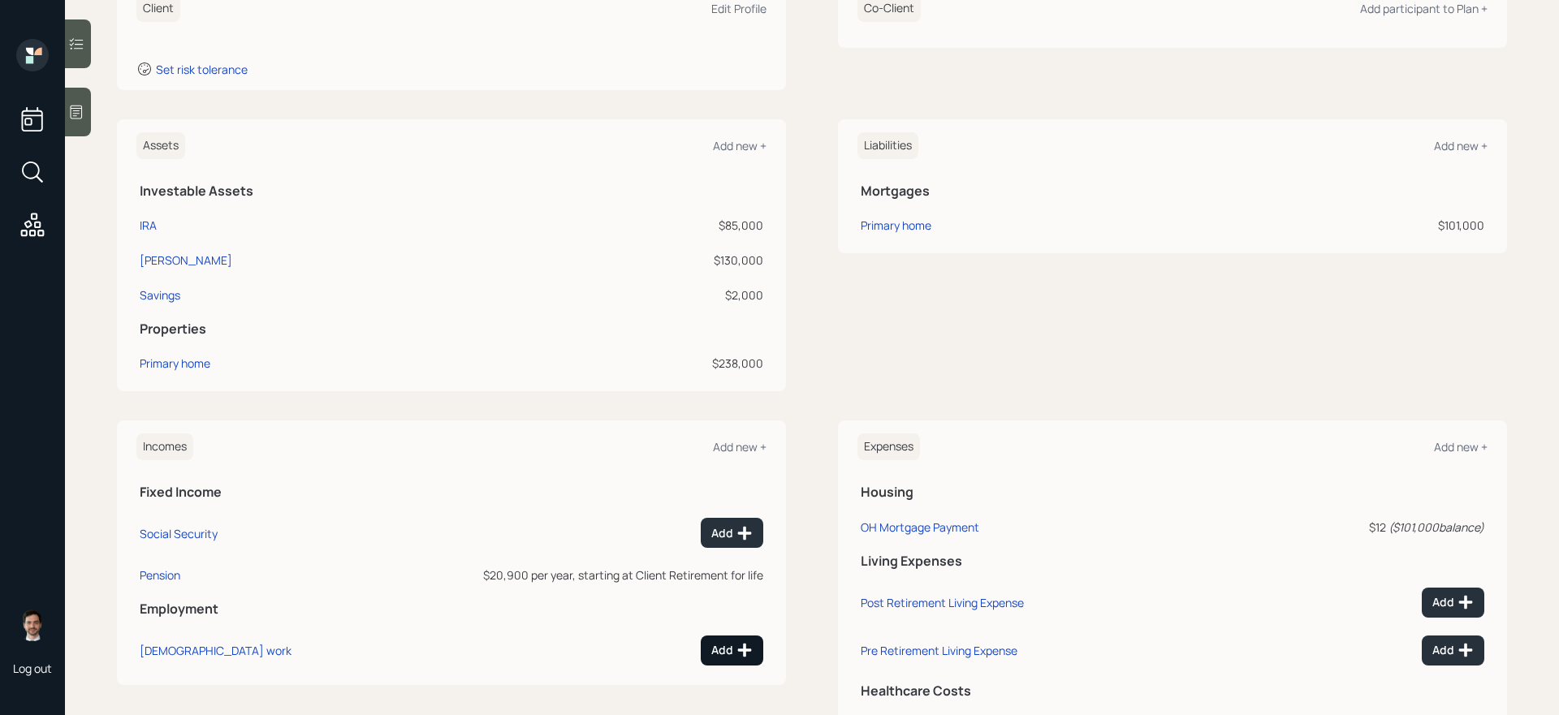
scroll to position [265, 0]
click at [723, 533] on div "Add" at bounding box center [731, 532] width 41 height 16
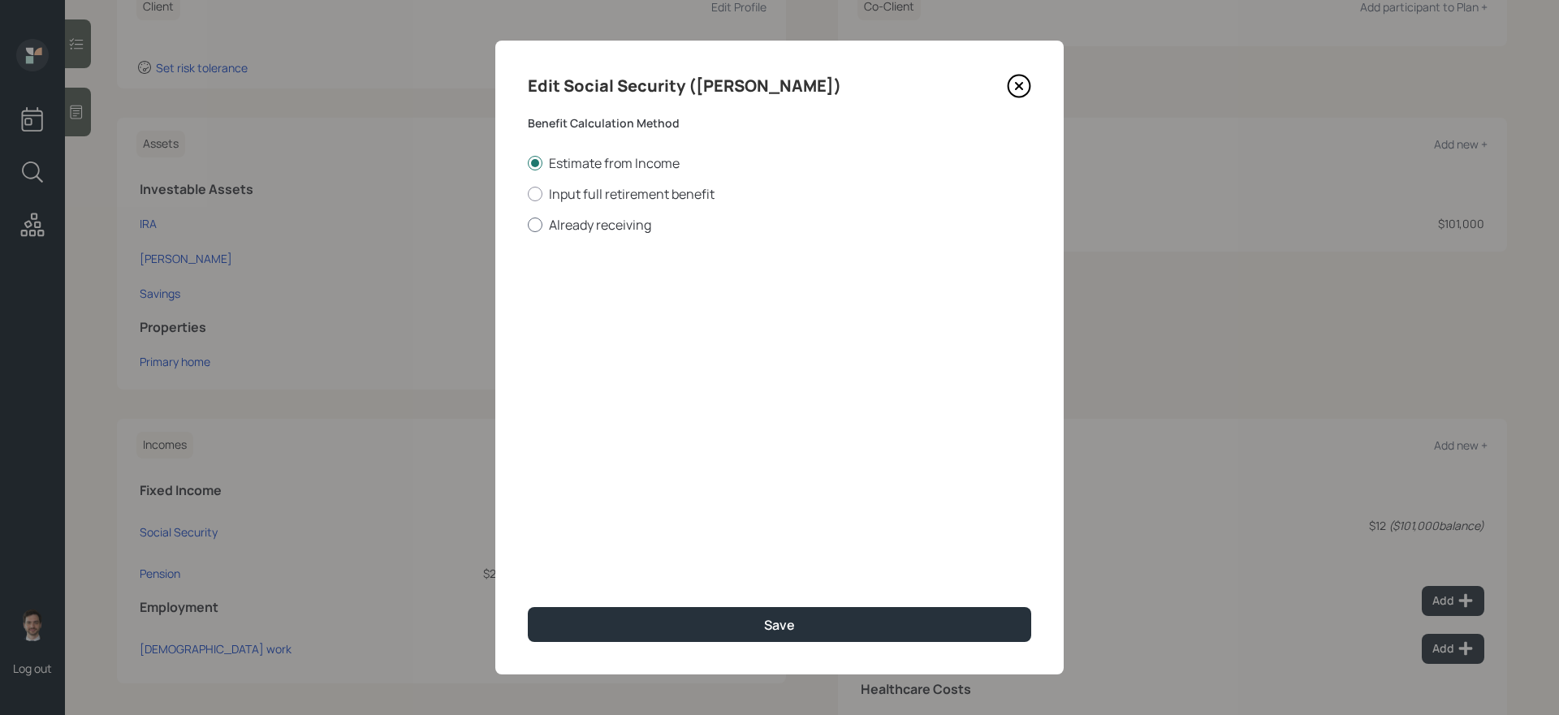
click at [611, 222] on label "Already receiving" at bounding box center [779, 225] width 503 height 18
click at [528, 224] on input "Already receiving" at bounding box center [527, 224] width 1 height 1
radio input "true"
click at [587, 302] on input "$" at bounding box center [779, 293] width 503 height 36
type input "$ 2,800"
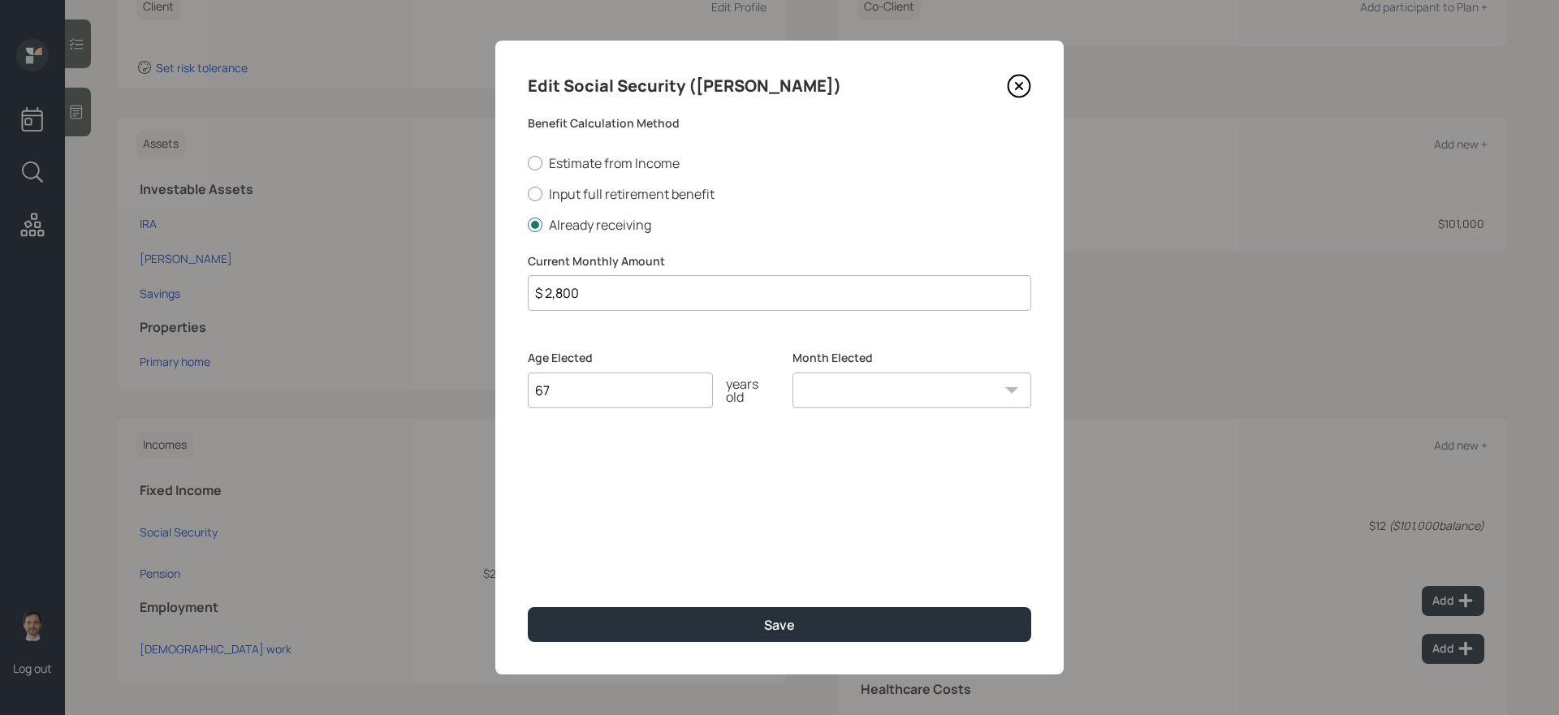
type input "67"
click at [528, 607] on button "Save" at bounding box center [779, 624] width 503 height 35
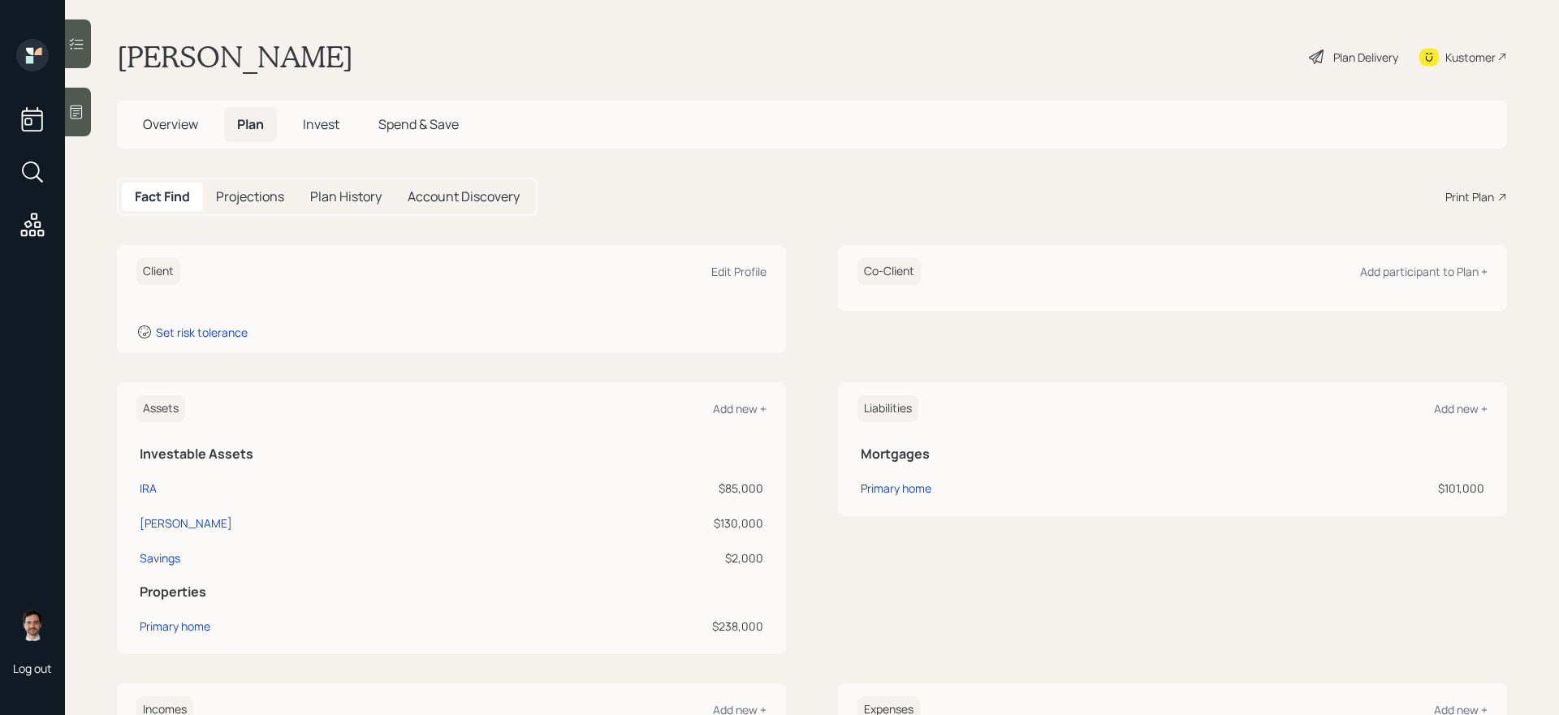
click at [1390, 286] on div "Co-Client Add participant to Plan +" at bounding box center [1172, 278] width 669 height 66
click at [1391, 278] on div "Add participant to Plan +" at bounding box center [1423, 271] width 127 height 15
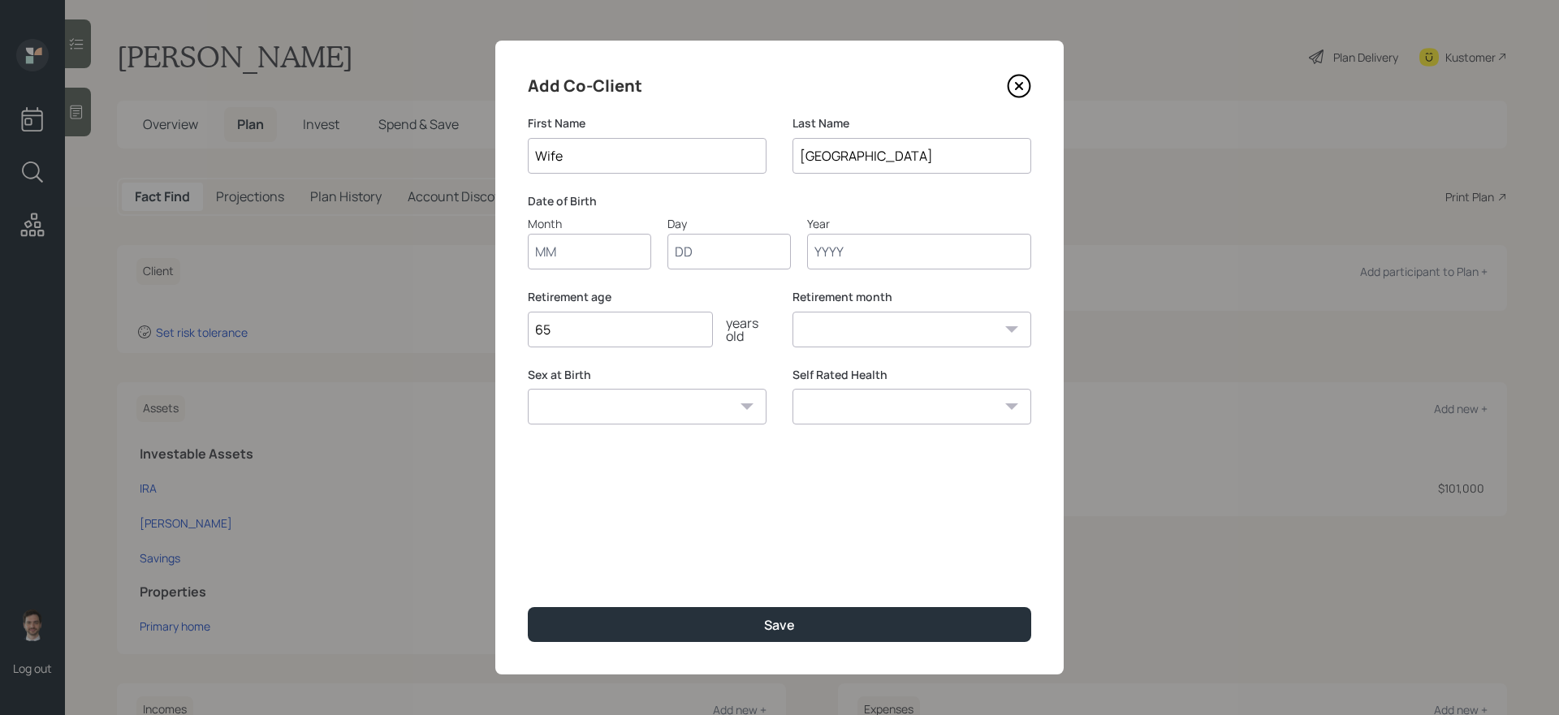
type input "Wife"
type input "01"
type input "1950"
select select "1"
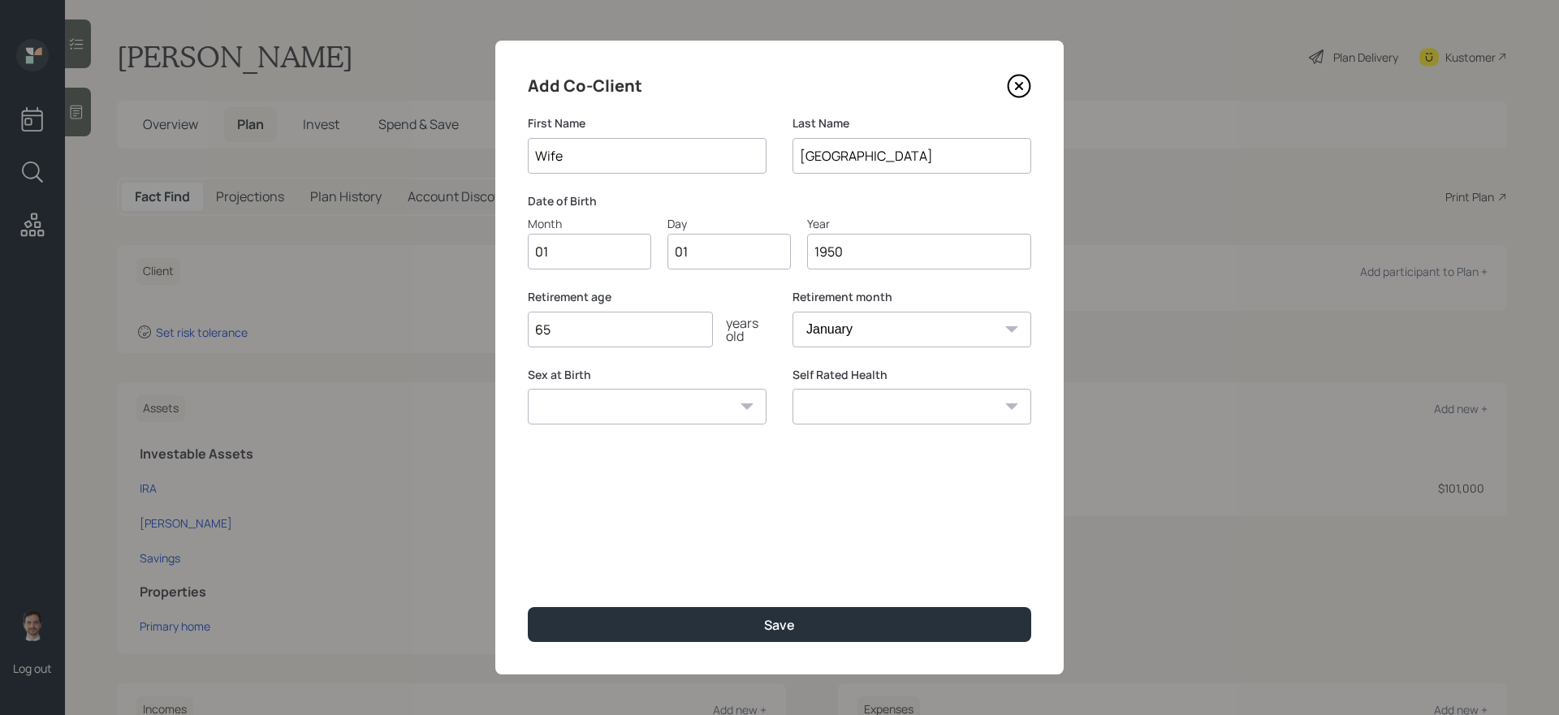
type input "1950"
click at [528, 607] on button "Save" at bounding box center [779, 624] width 503 height 35
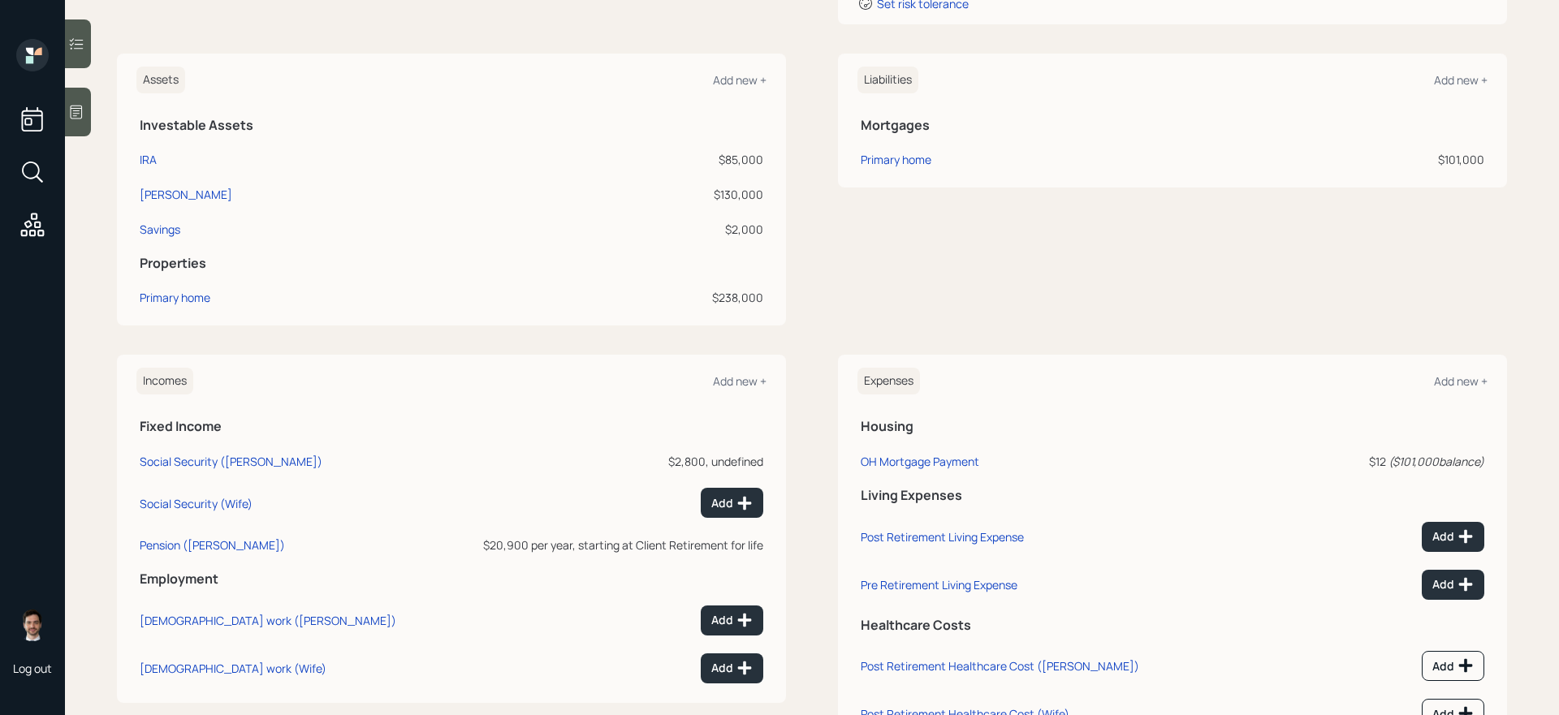
scroll to position [374, 0]
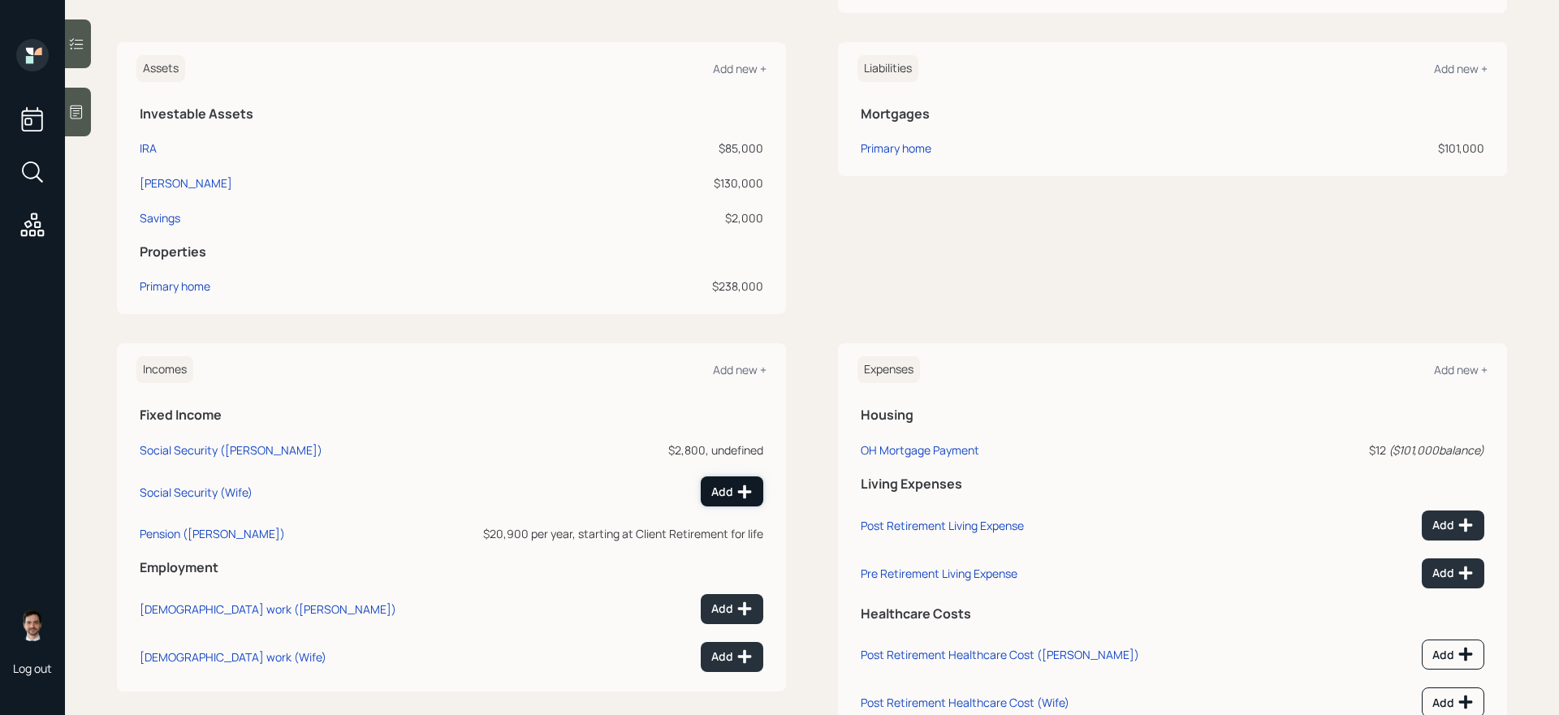
click at [722, 500] on button "Add" at bounding box center [732, 492] width 63 height 30
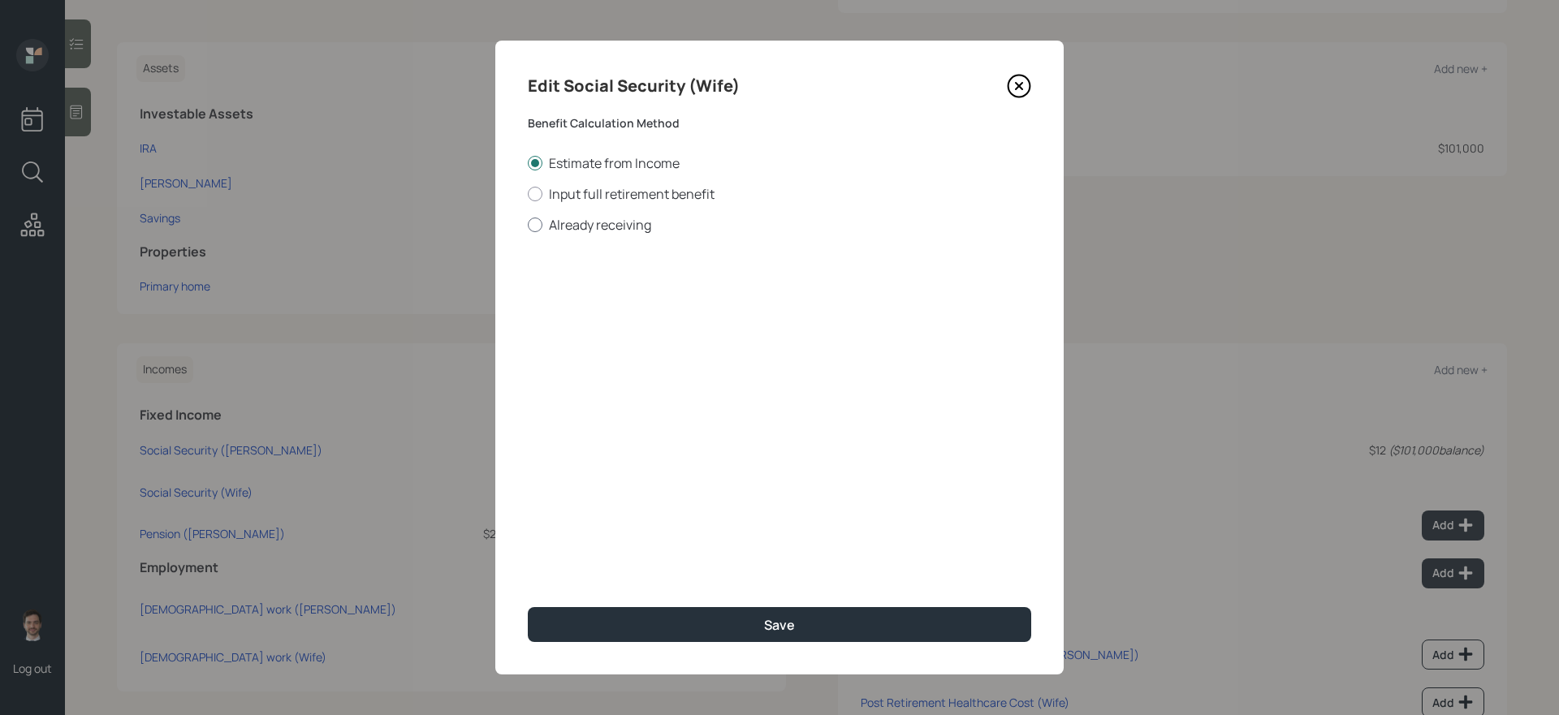
click at [611, 224] on label "Already receiving" at bounding box center [779, 225] width 503 height 18
click at [528, 224] on input "Already receiving" at bounding box center [527, 224] width 1 height 1
radio input "true"
click at [609, 299] on input "$" at bounding box center [779, 293] width 503 height 36
type input "$ 1,572"
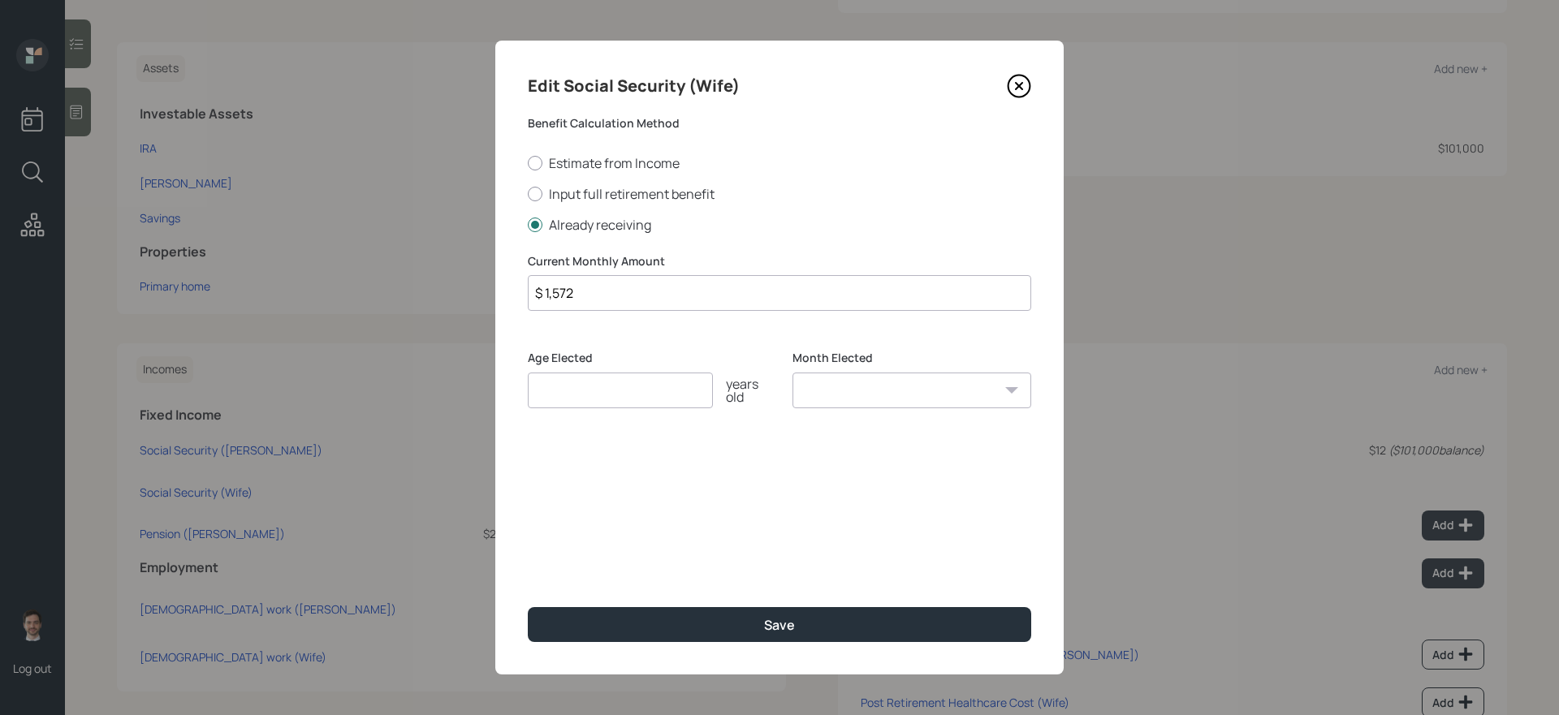
click at [621, 386] on input "number" at bounding box center [620, 391] width 185 height 36
type input "67"
click at [528, 607] on button "Save" at bounding box center [779, 624] width 503 height 35
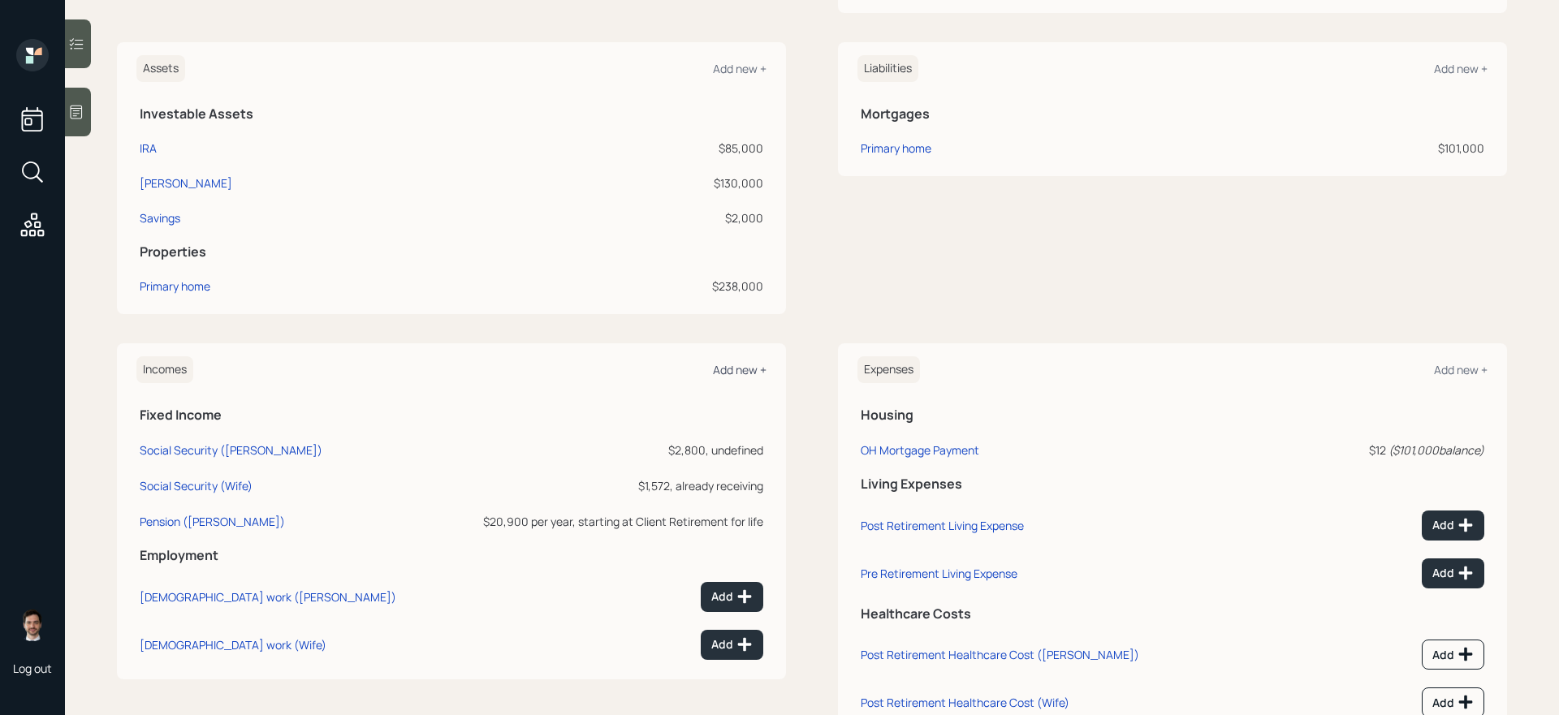
click at [736, 369] on div "Add new +" at bounding box center [740, 369] width 54 height 15
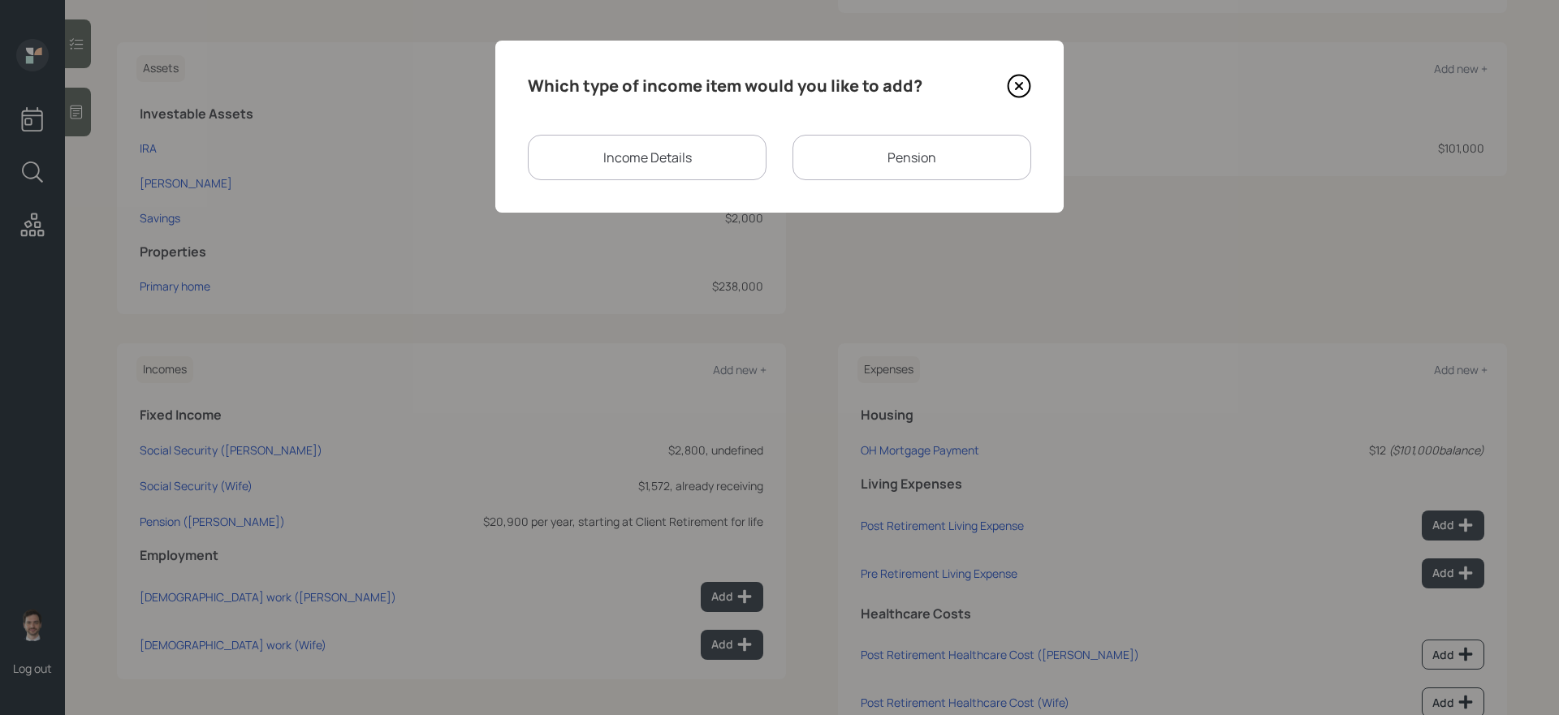
click at [702, 157] on div "Income Details" at bounding box center [647, 157] width 239 height 45
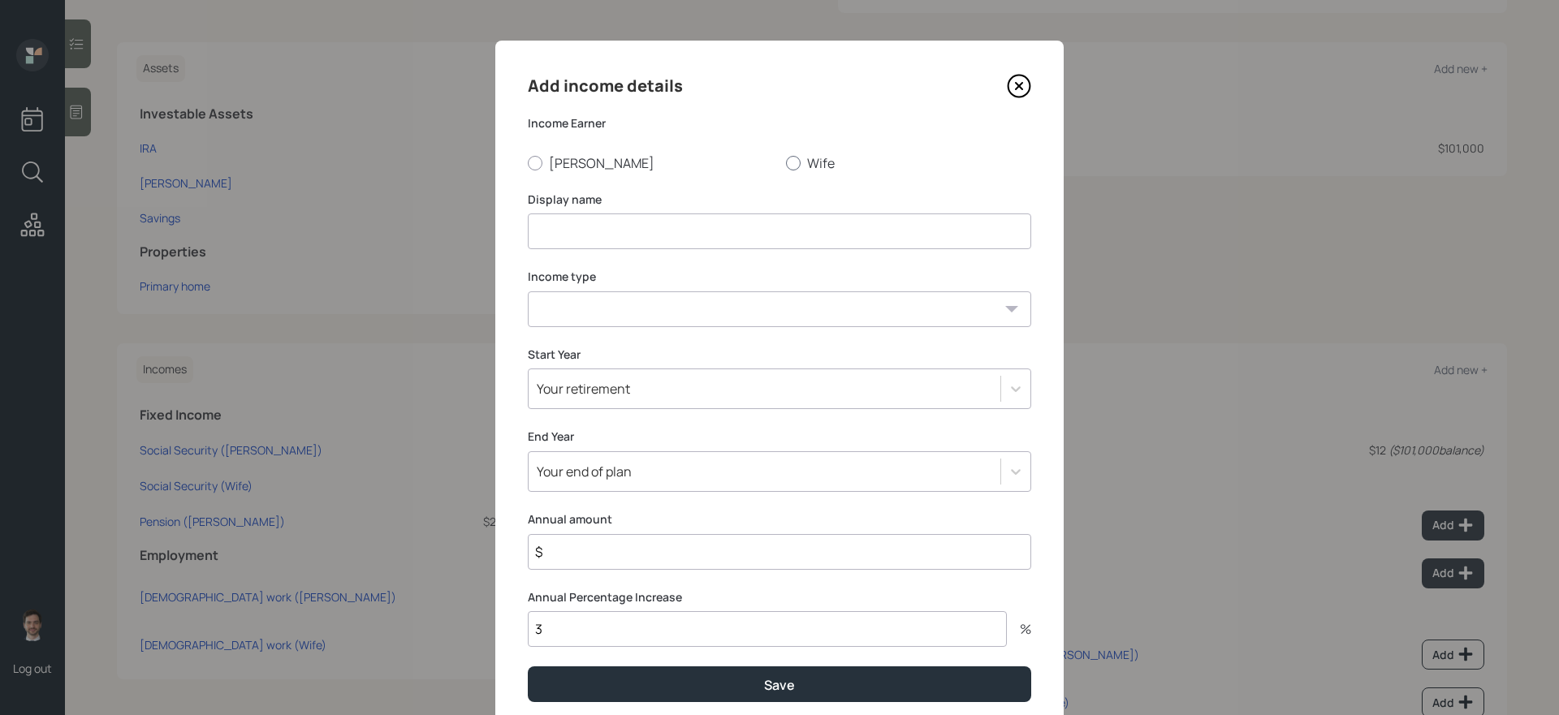
click at [810, 157] on label "Wife" at bounding box center [908, 163] width 245 height 18
click at [786, 162] on input "Wife" at bounding box center [785, 162] width 1 height 1
radio input "true"
click at [712, 232] on input at bounding box center [779, 232] width 503 height 36
type input "[DEMOGRAPHIC_DATA] work"
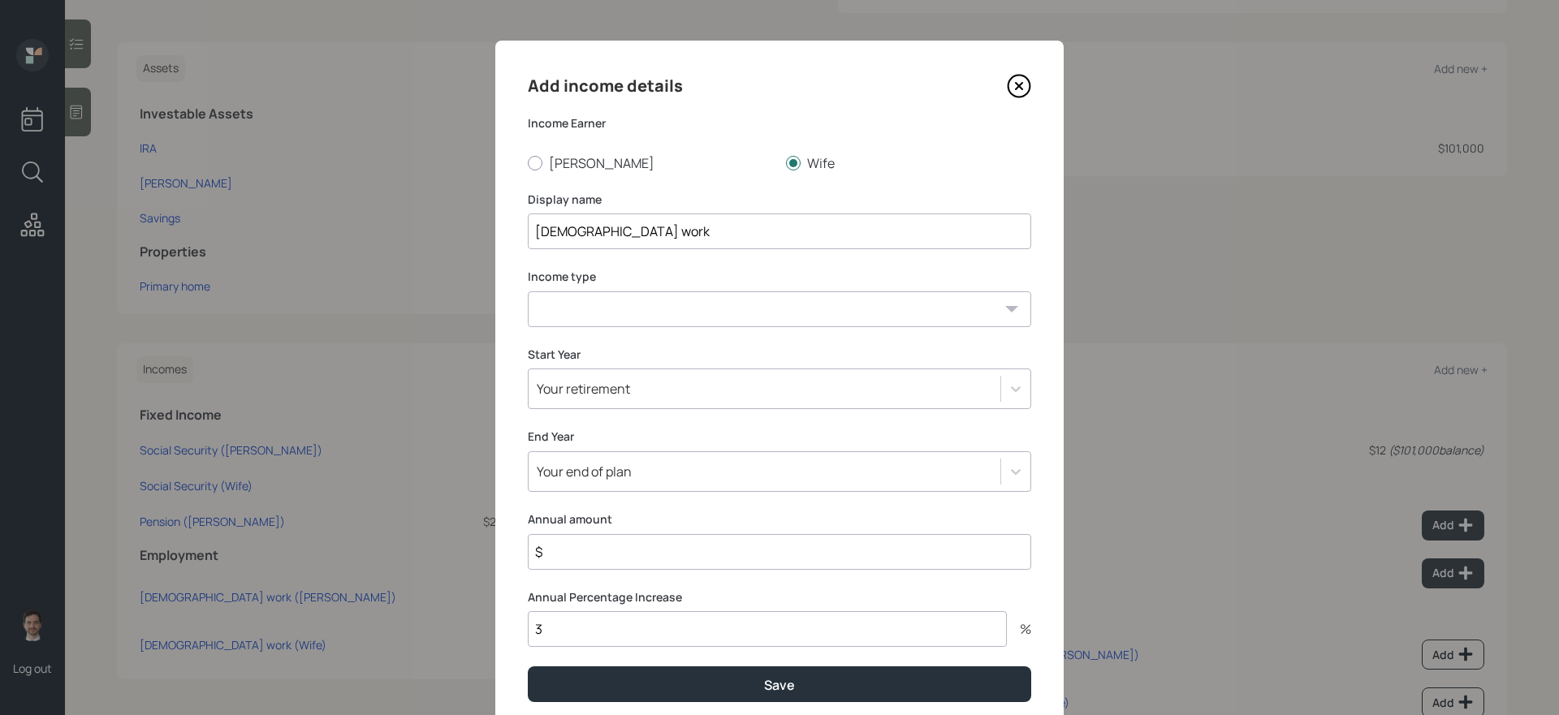
select select "part_time"
click at [647, 483] on div "Select is focused ,type to refine list, press Down to open the menu, Your end o…" at bounding box center [779, 471] width 503 height 41
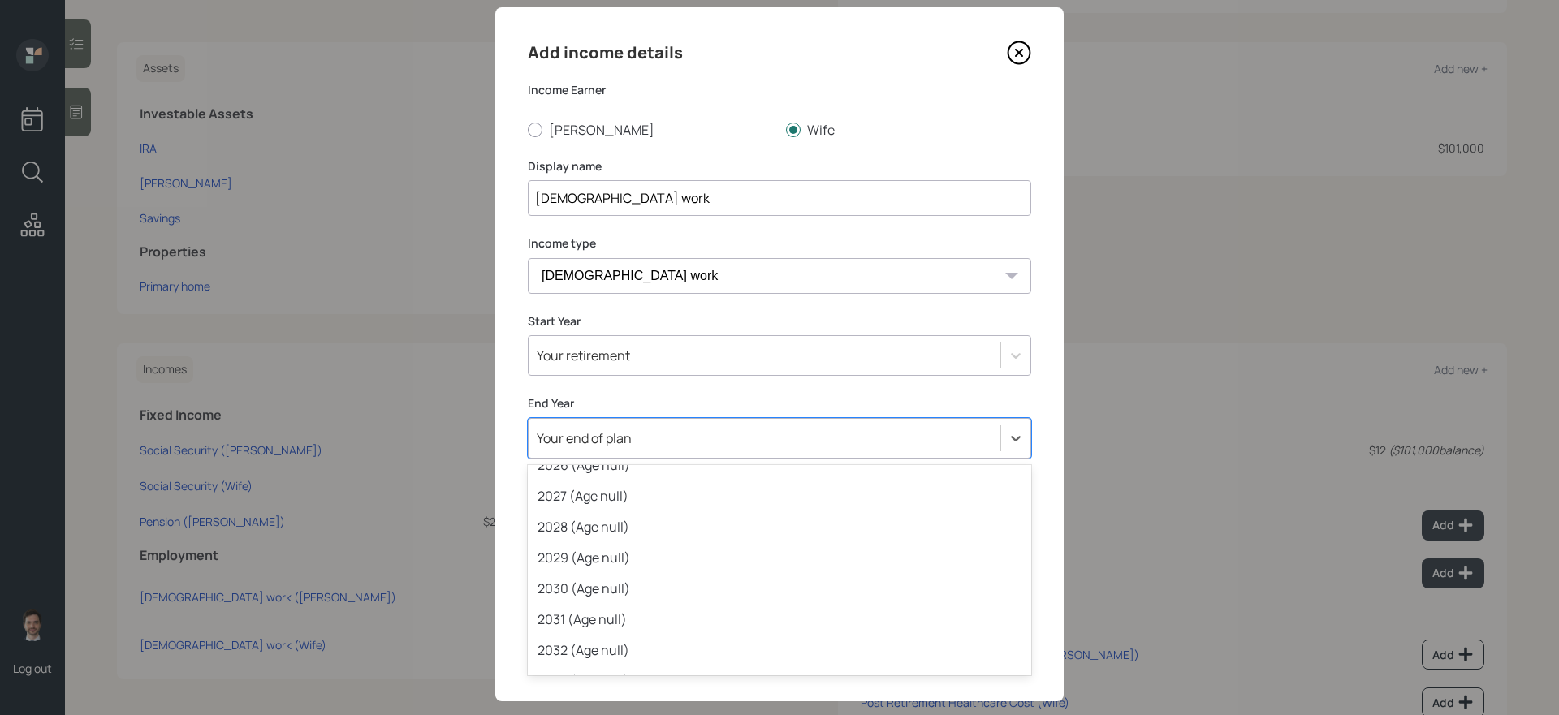
scroll to position [205, 0]
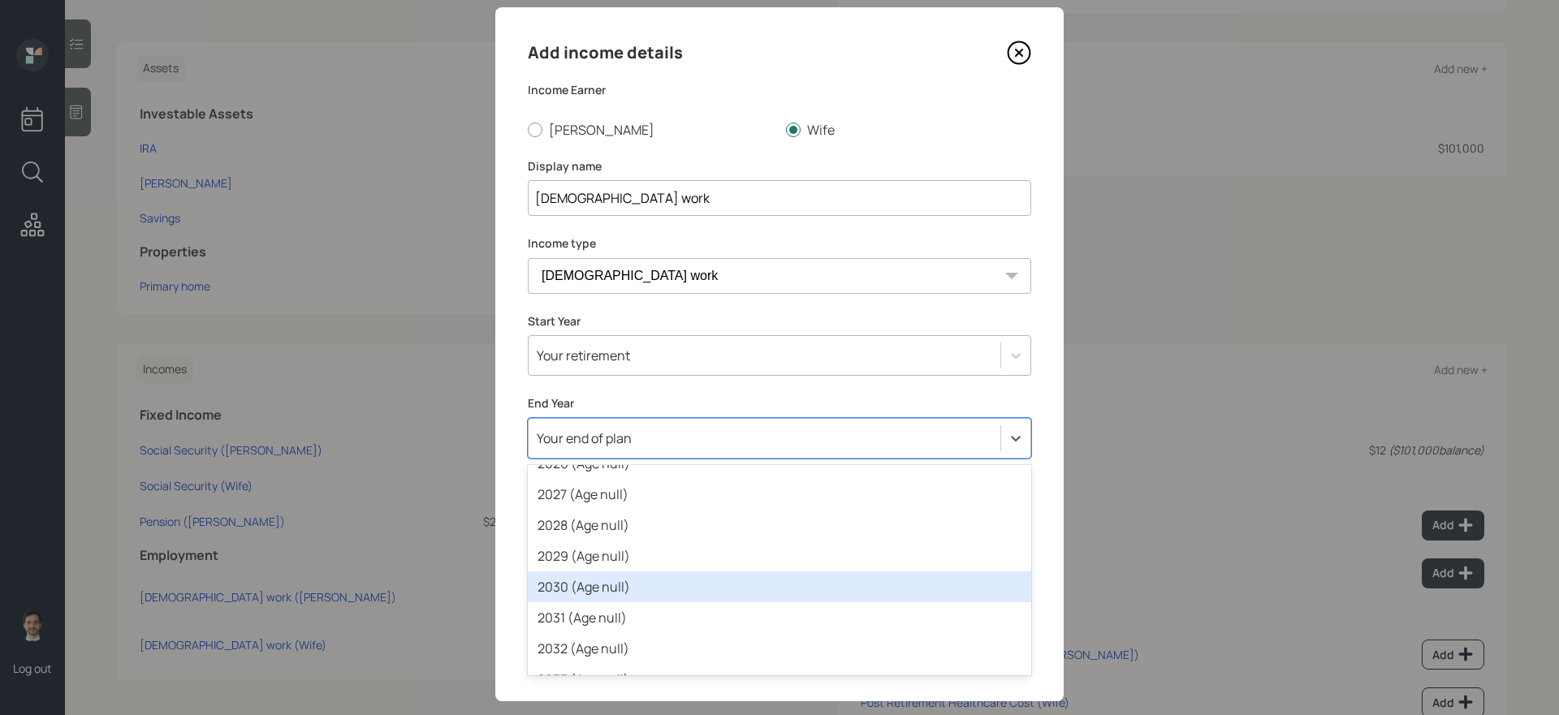
click at [645, 584] on div "2030 (Age null)" at bounding box center [779, 587] width 503 height 31
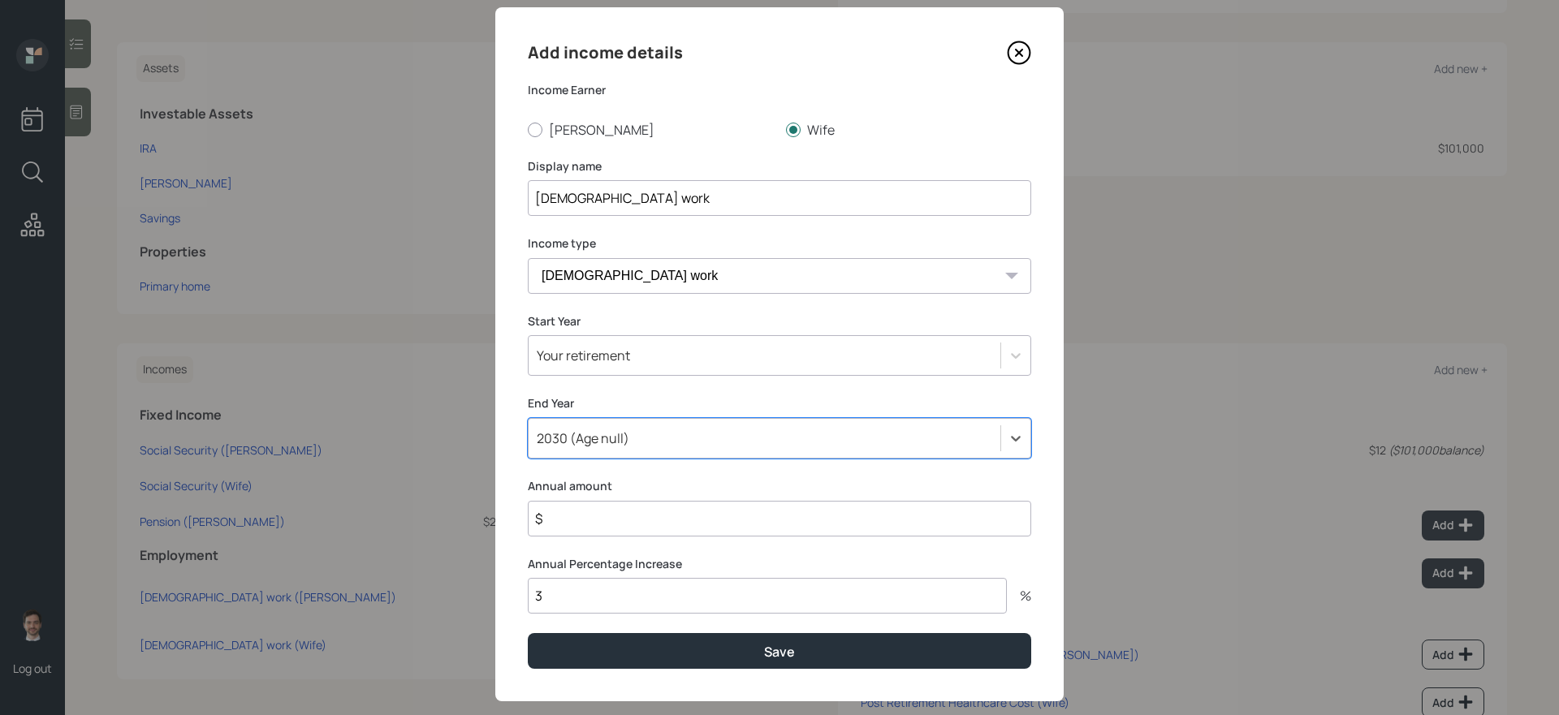
click at [624, 354] on div "Your retirement" at bounding box center [583, 356] width 93 height 18
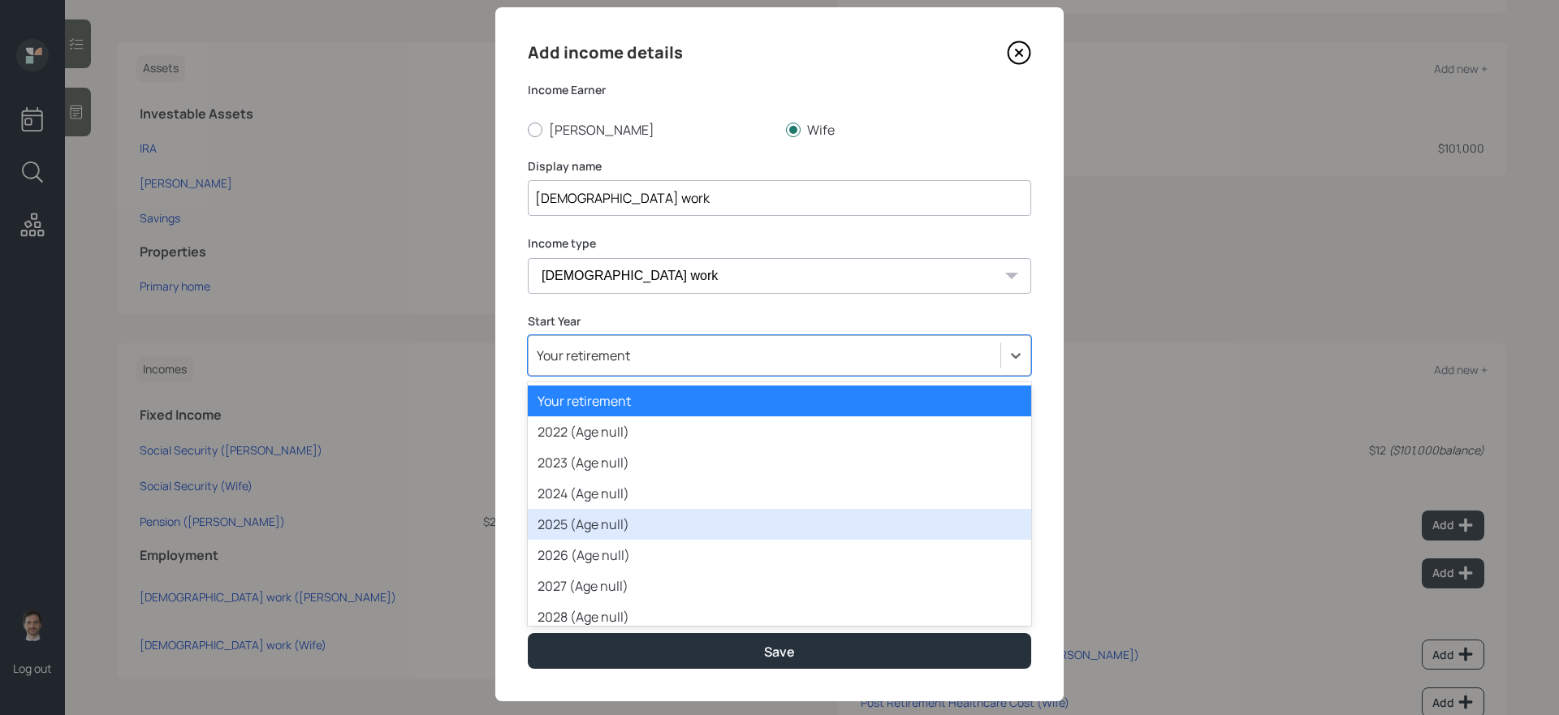
click at [641, 522] on div "2025 (Age null)" at bounding box center [779, 524] width 503 height 31
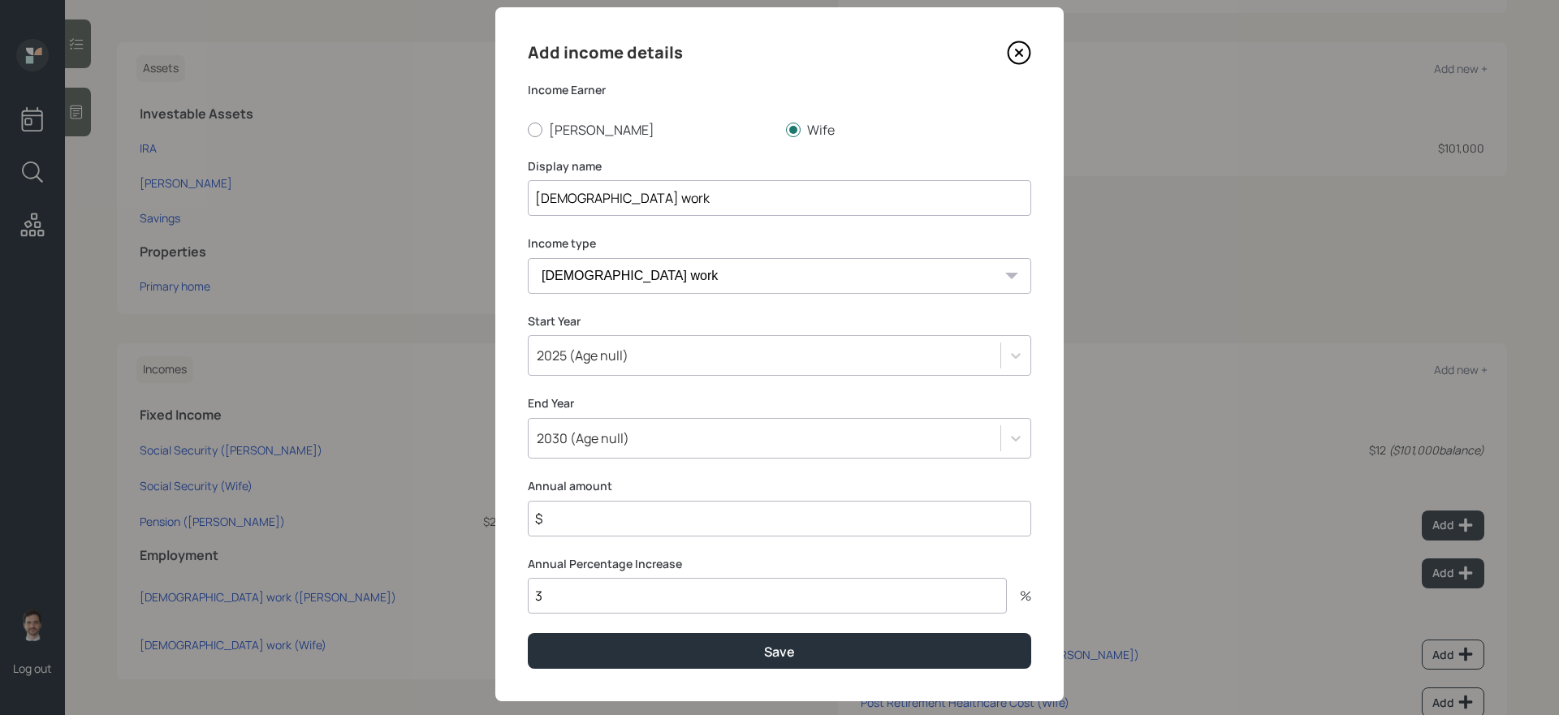
click at [599, 520] on input "$" at bounding box center [779, 519] width 503 height 36
type input "$ 20,000"
click at [528, 633] on button "Save" at bounding box center [779, 650] width 503 height 35
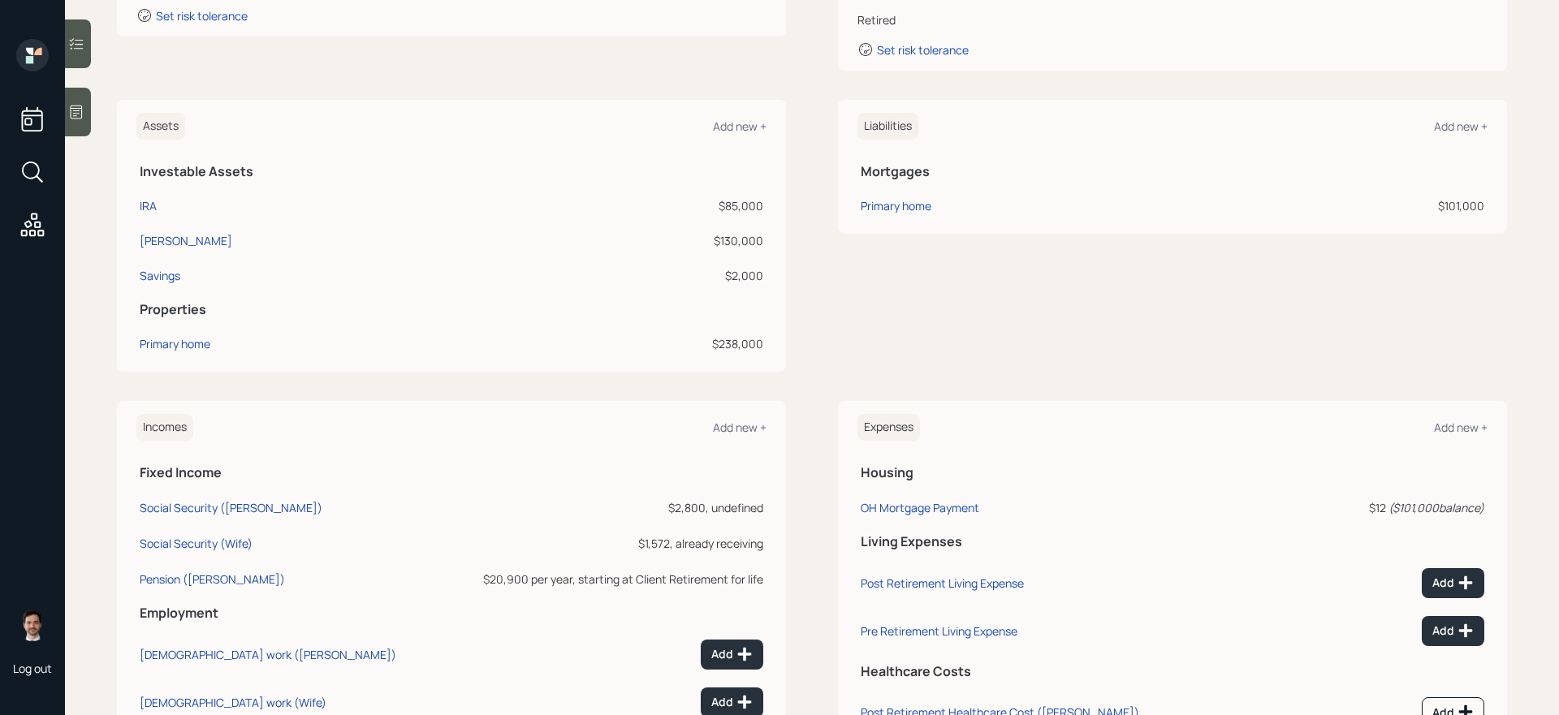
scroll to position [273, 0]
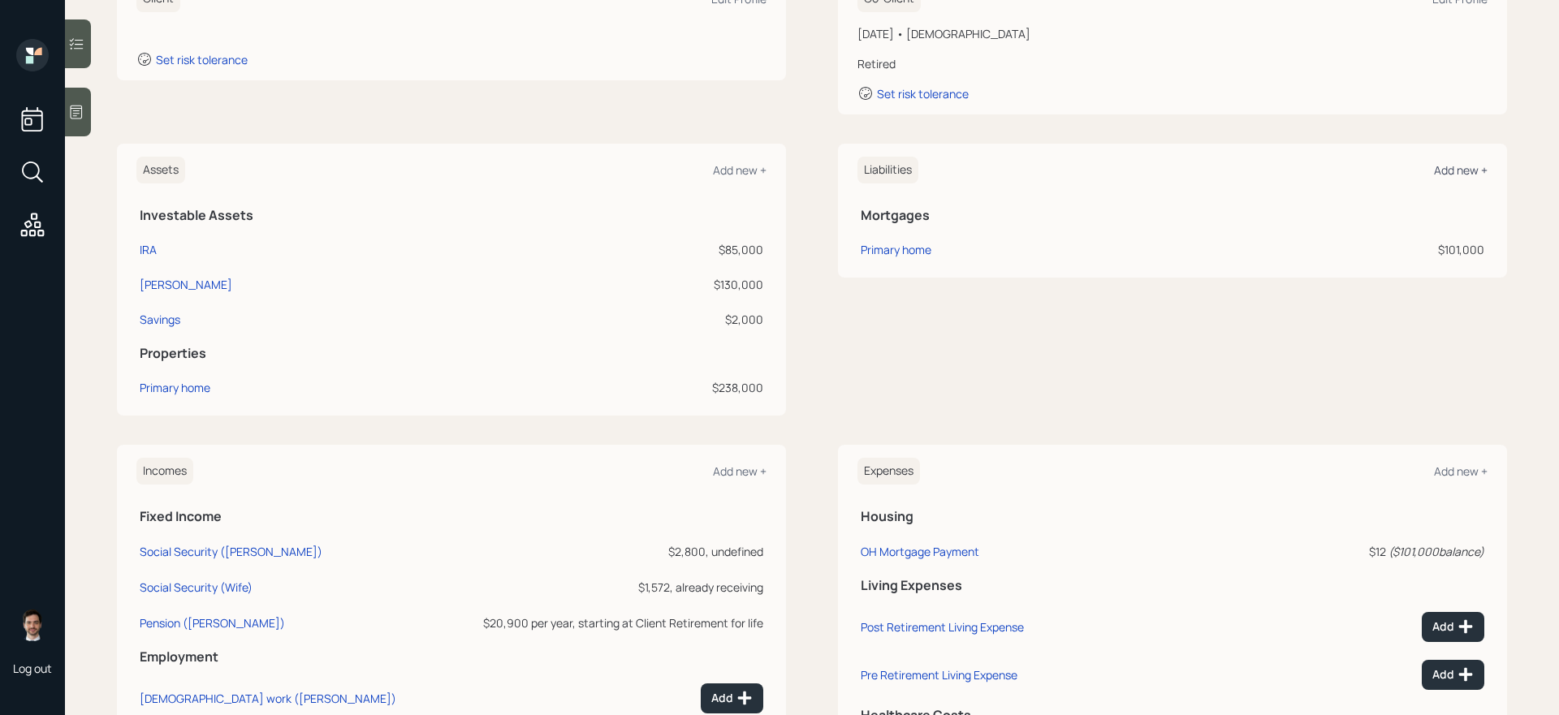
click at [1447, 171] on div "Add new +" at bounding box center [1461, 169] width 54 height 15
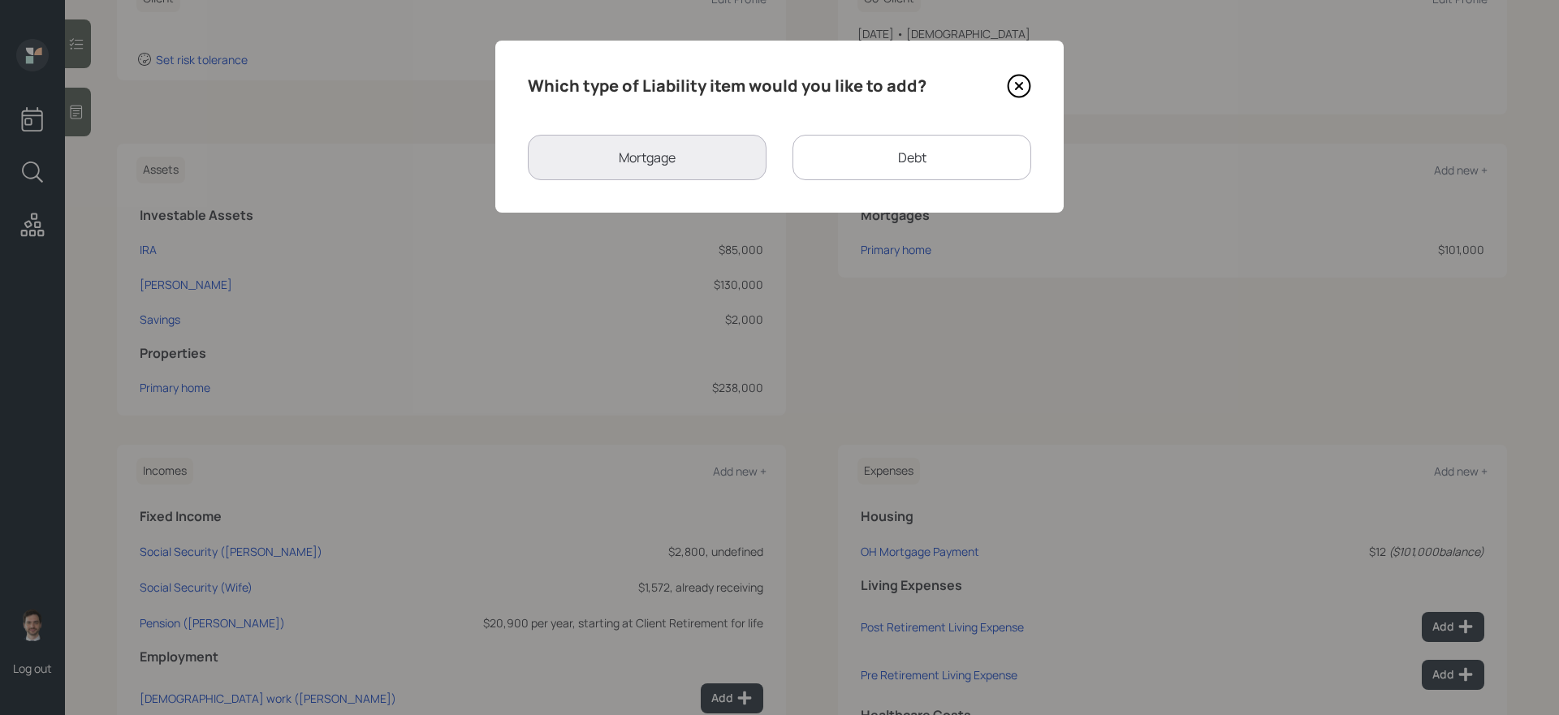
click at [887, 155] on div "Debt" at bounding box center [911, 157] width 239 height 45
select select "credit_card"
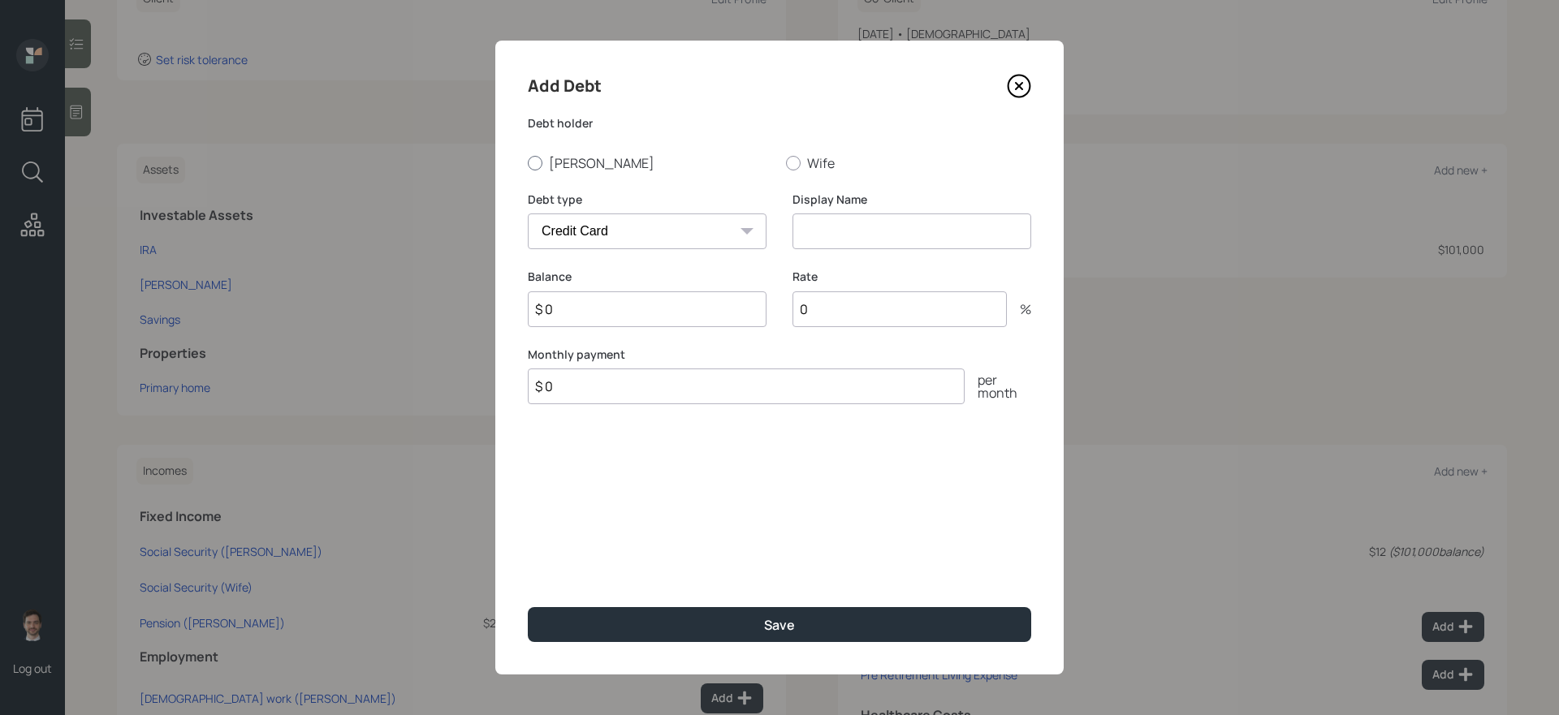
click at [570, 163] on label "[PERSON_NAME]" at bounding box center [650, 163] width 245 height 18
click at [528, 163] on input "[PERSON_NAME]" at bounding box center [527, 162] width 1 height 1
radio input "true"
click at [863, 237] on input at bounding box center [911, 232] width 239 height 36
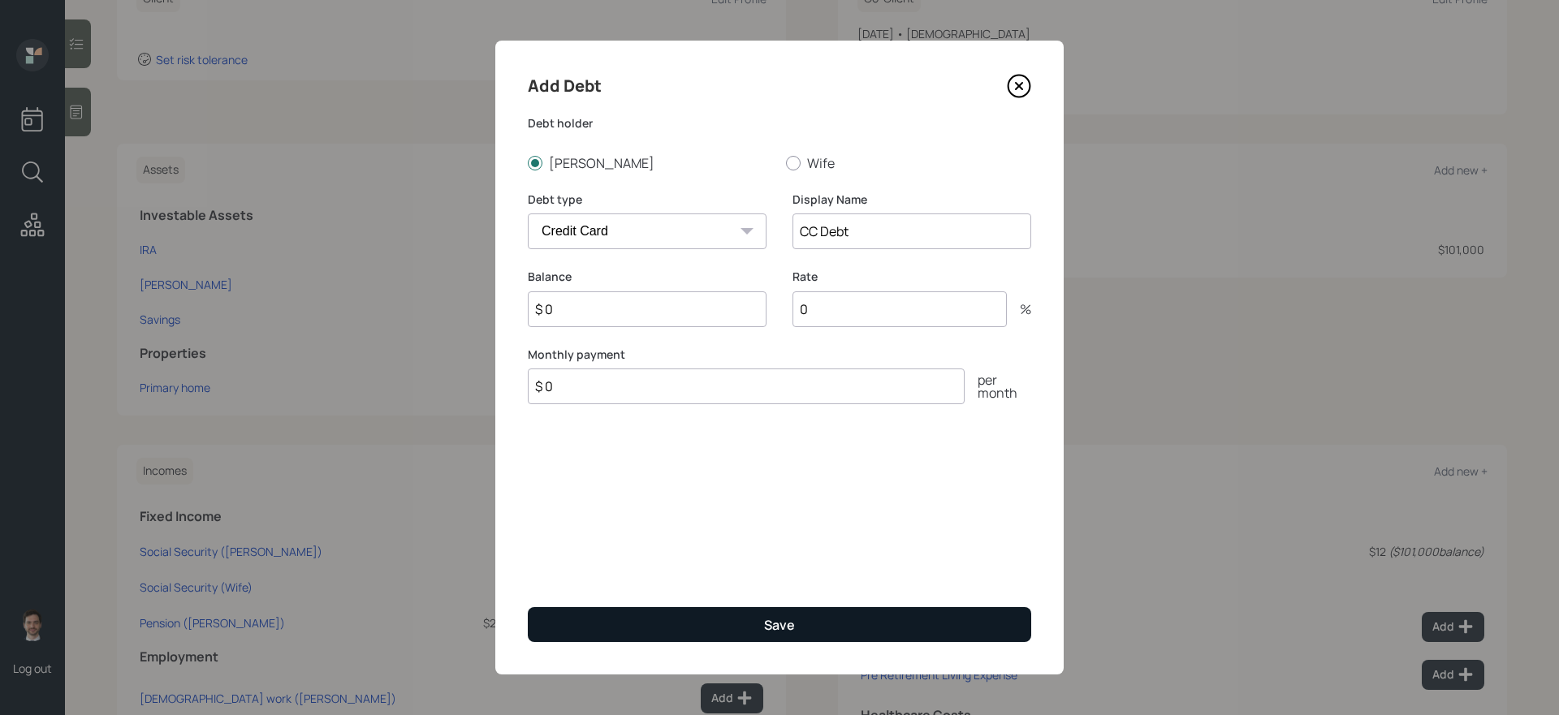
type input "CC Debt"
click at [700, 638] on button "Save" at bounding box center [779, 624] width 503 height 35
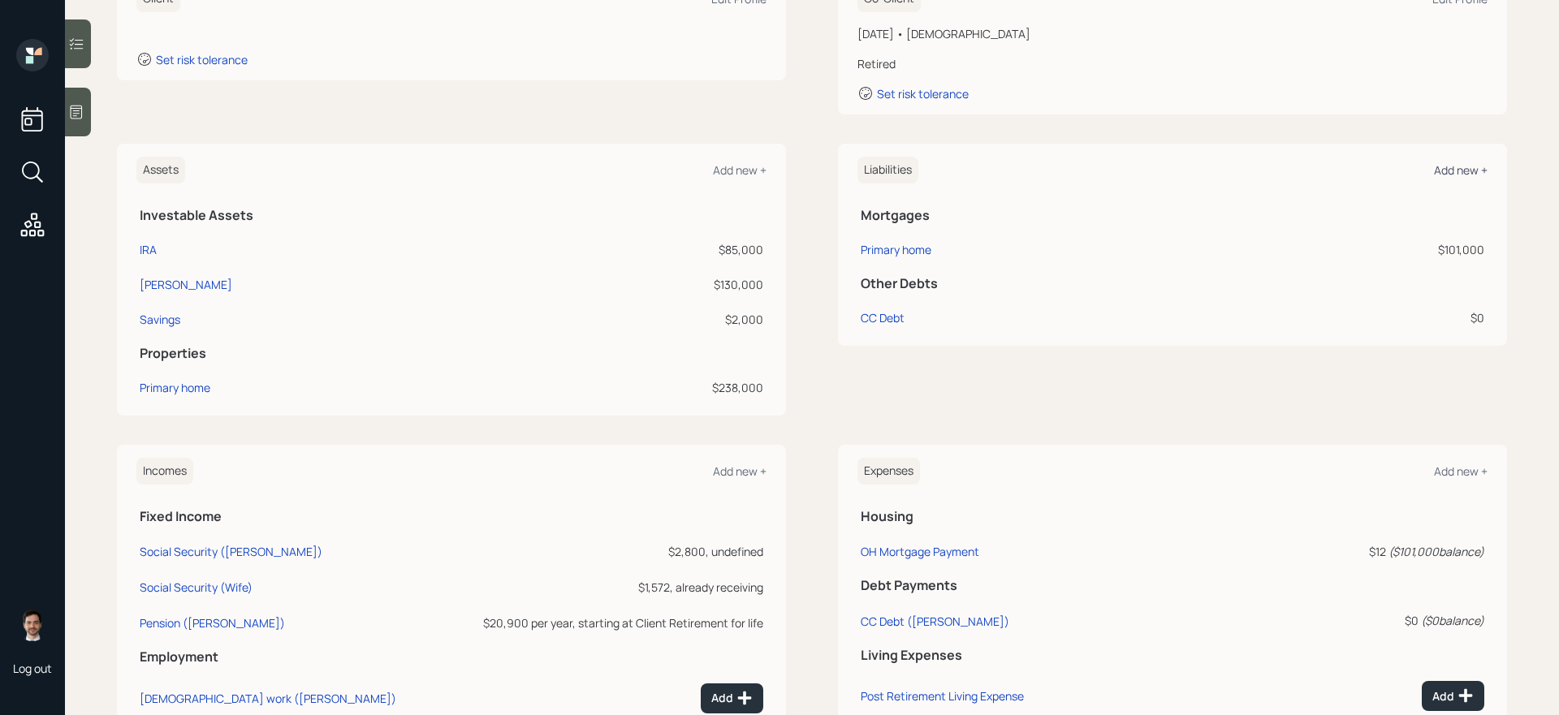
click at [1472, 176] on div "Add new +" at bounding box center [1461, 169] width 54 height 15
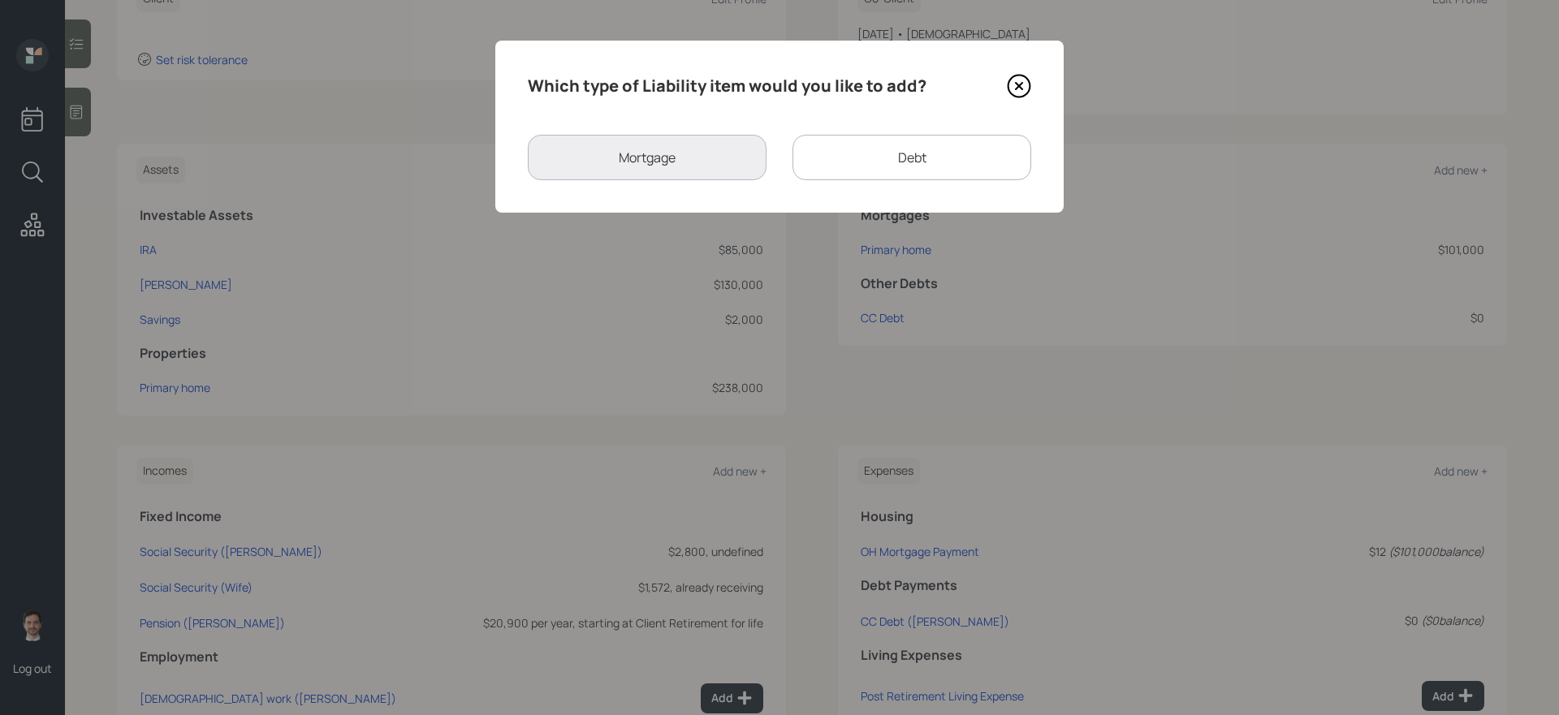
click at [900, 161] on div "Debt" at bounding box center [911, 157] width 239 height 45
select select "credit_card"
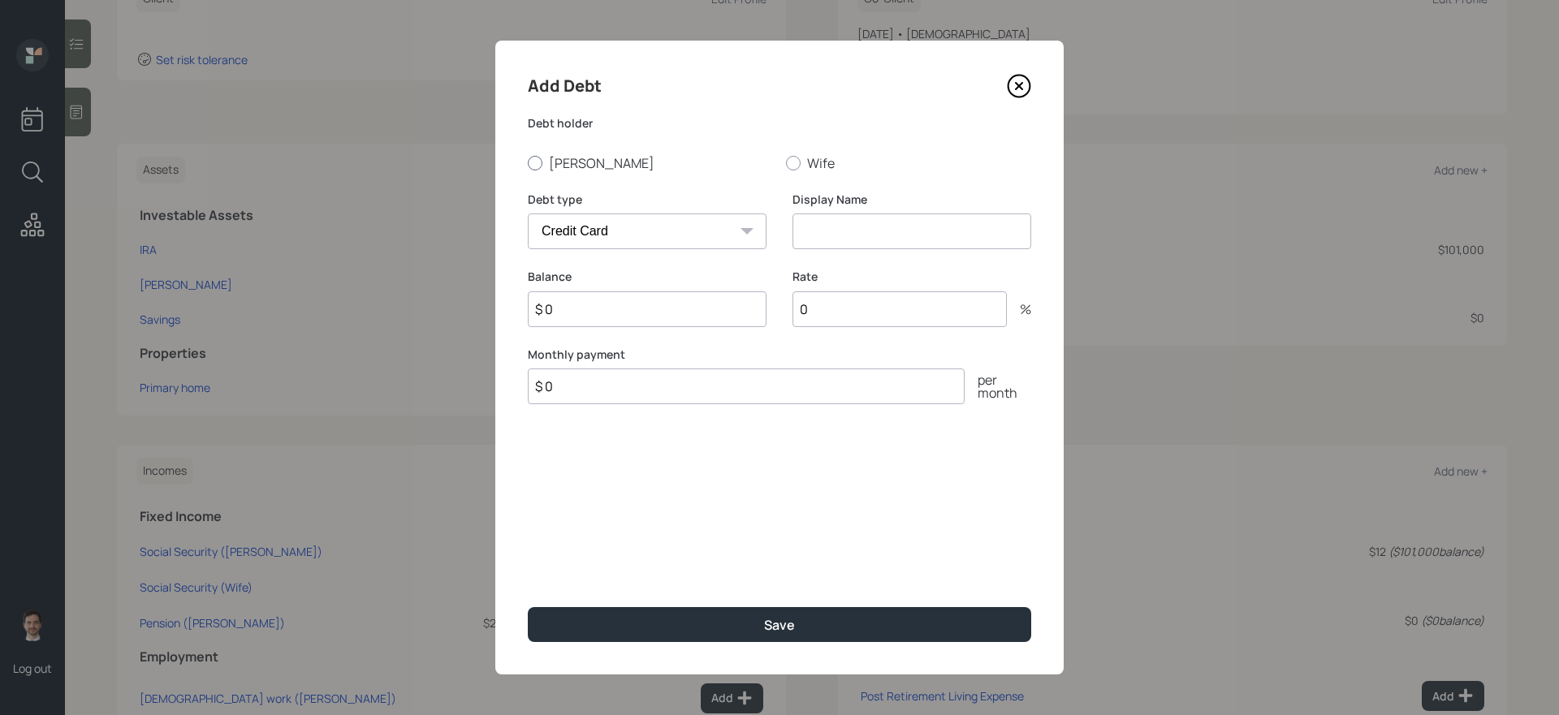
click at [581, 162] on label "[PERSON_NAME]" at bounding box center [650, 163] width 245 height 18
click at [528, 162] on input "[PERSON_NAME]" at bounding box center [527, 162] width 1 height 1
radio input "true"
click at [848, 251] on div "Display Name" at bounding box center [911, 231] width 239 height 78
click at [836, 232] on input at bounding box center [911, 232] width 239 height 36
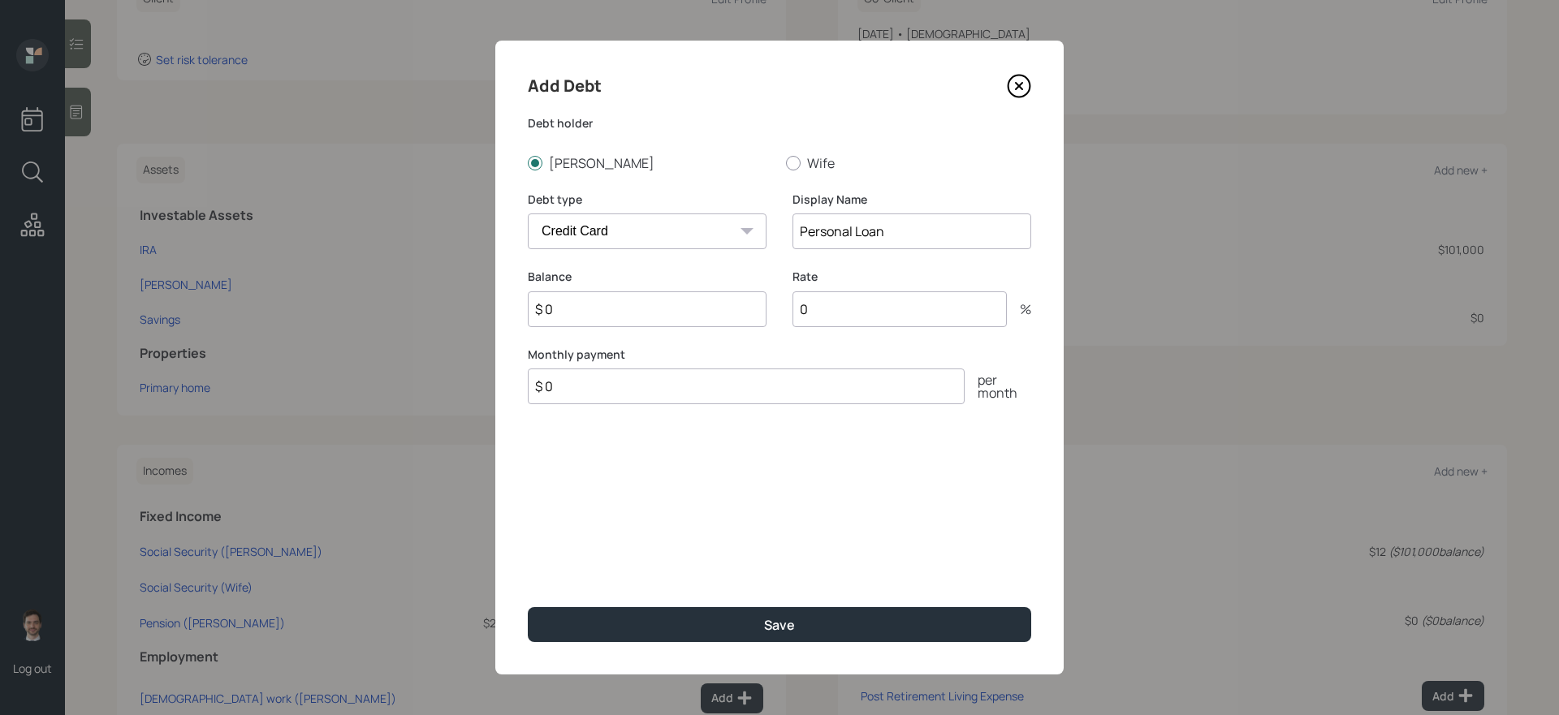
type input "Personal Loan"
click at [595, 317] on input "$ 0" at bounding box center [647, 309] width 239 height 36
type input "$ 10,000"
click at [528, 607] on button "Save" at bounding box center [779, 624] width 503 height 35
